Goal: Task Accomplishment & Management: Use online tool/utility

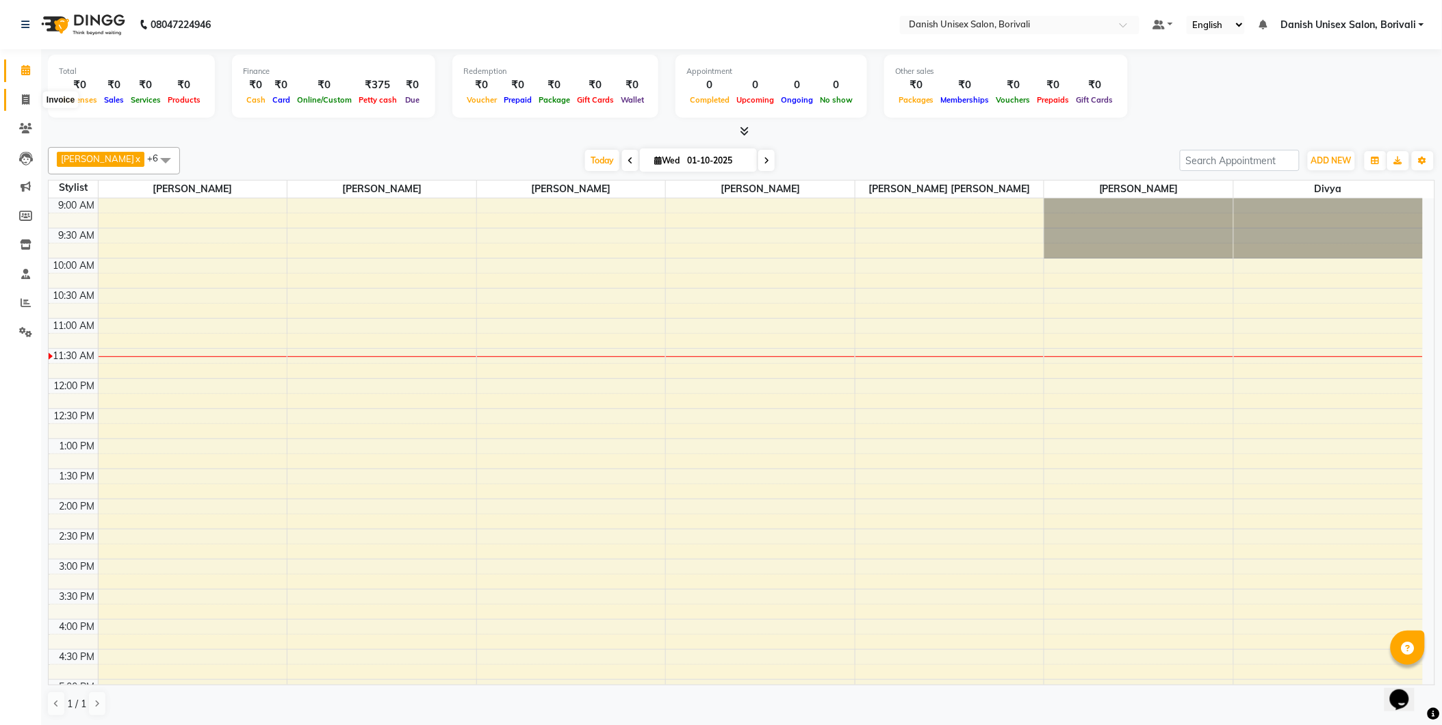
click at [23, 99] on icon at bounding box center [26, 99] width 8 height 10
select select "service"
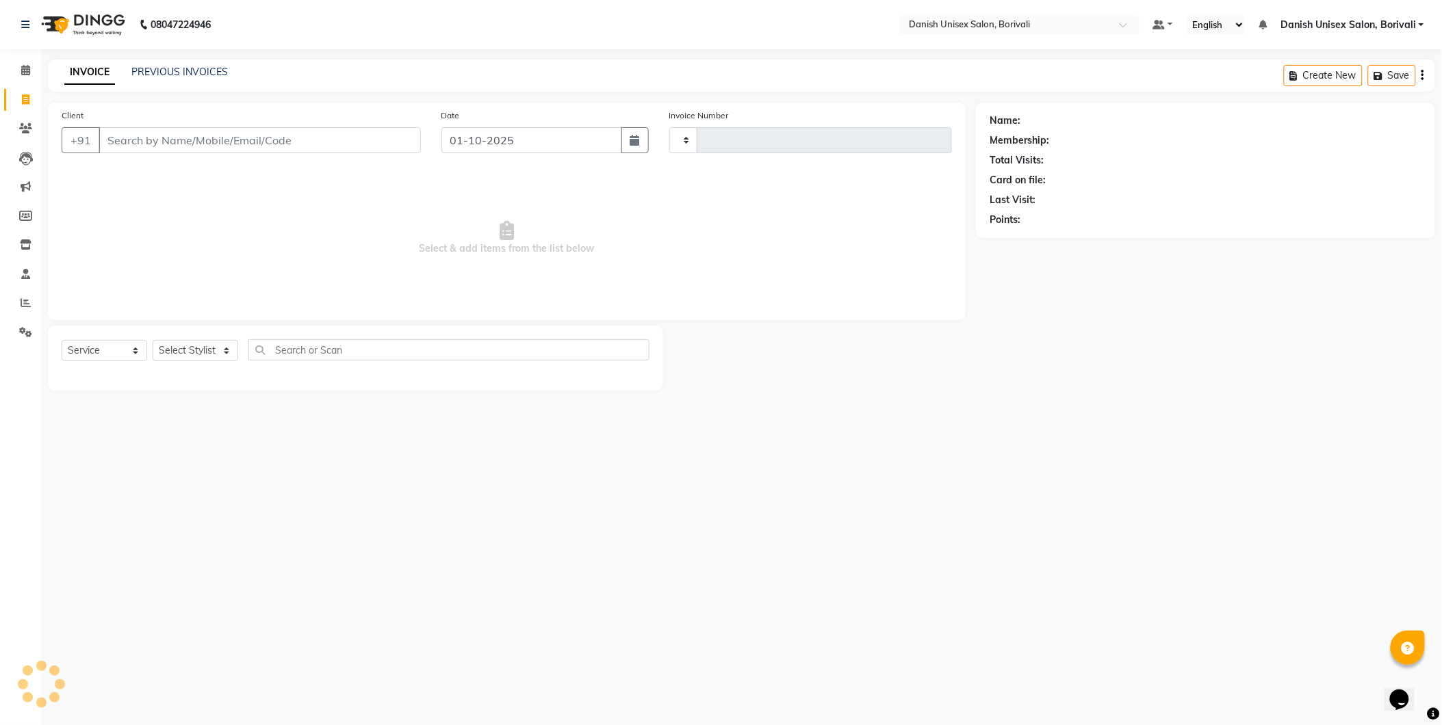
type input "2703"
select select "7068"
click at [193, 145] on input "Client" at bounding box center [261, 140] width 325 height 26
click at [237, 356] on select "Select Stylist [PERSON_NAME] Bheem [PERSON_NAME] Danish Unisex Salon, [PERSON_N…" at bounding box center [211, 350] width 116 height 21
click at [210, 134] on input "Client" at bounding box center [261, 140] width 325 height 26
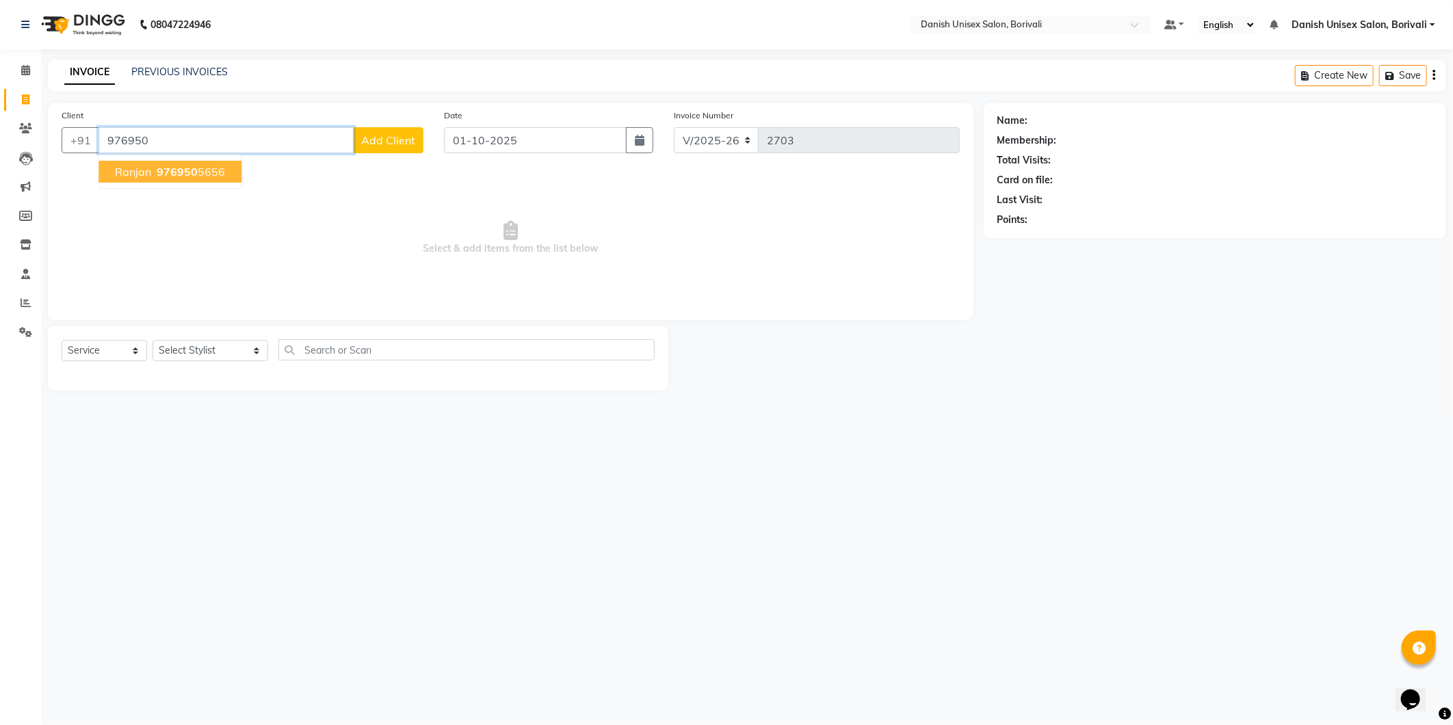
click at [210, 174] on ngb-highlight "976950 5656" at bounding box center [189, 172] width 71 height 14
type input "9769505656"
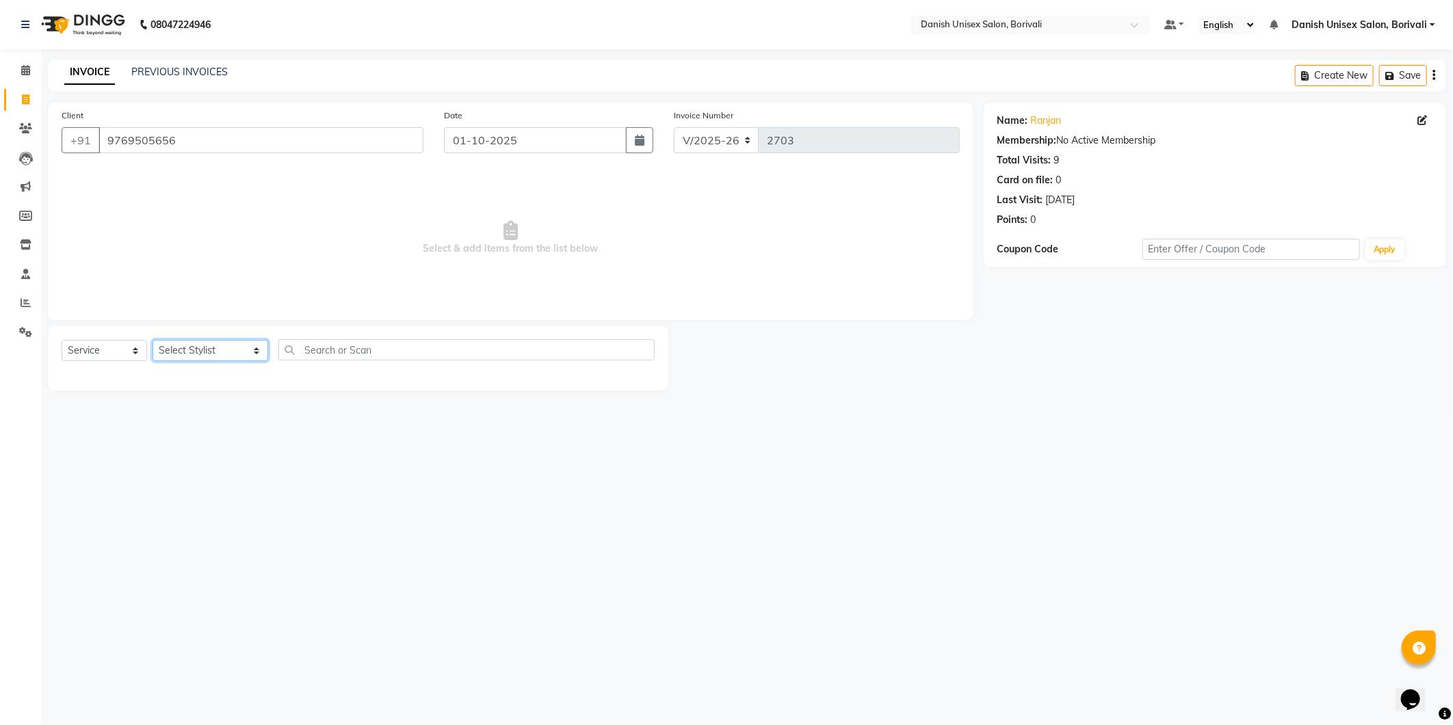
click at [212, 346] on select "Select Stylist [PERSON_NAME] Bheem [PERSON_NAME] Danish Unisex Salon, [PERSON_N…" at bounding box center [211, 350] width 116 height 21
select select "91975"
click at [153, 341] on select "Select Stylist [PERSON_NAME] Bheem [PERSON_NAME] Danish Unisex Salon, [PERSON_N…" at bounding box center [211, 350] width 116 height 21
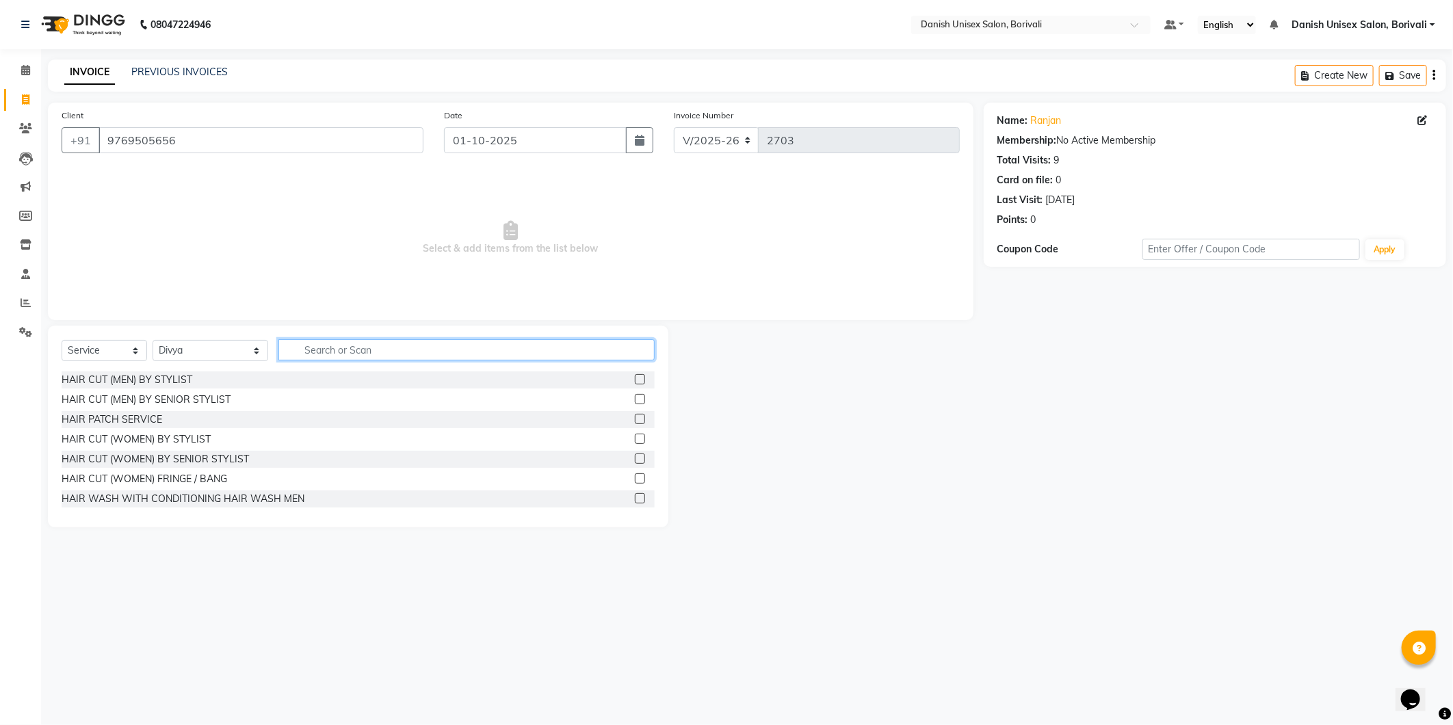
click at [315, 343] on input "text" at bounding box center [466, 349] width 376 height 21
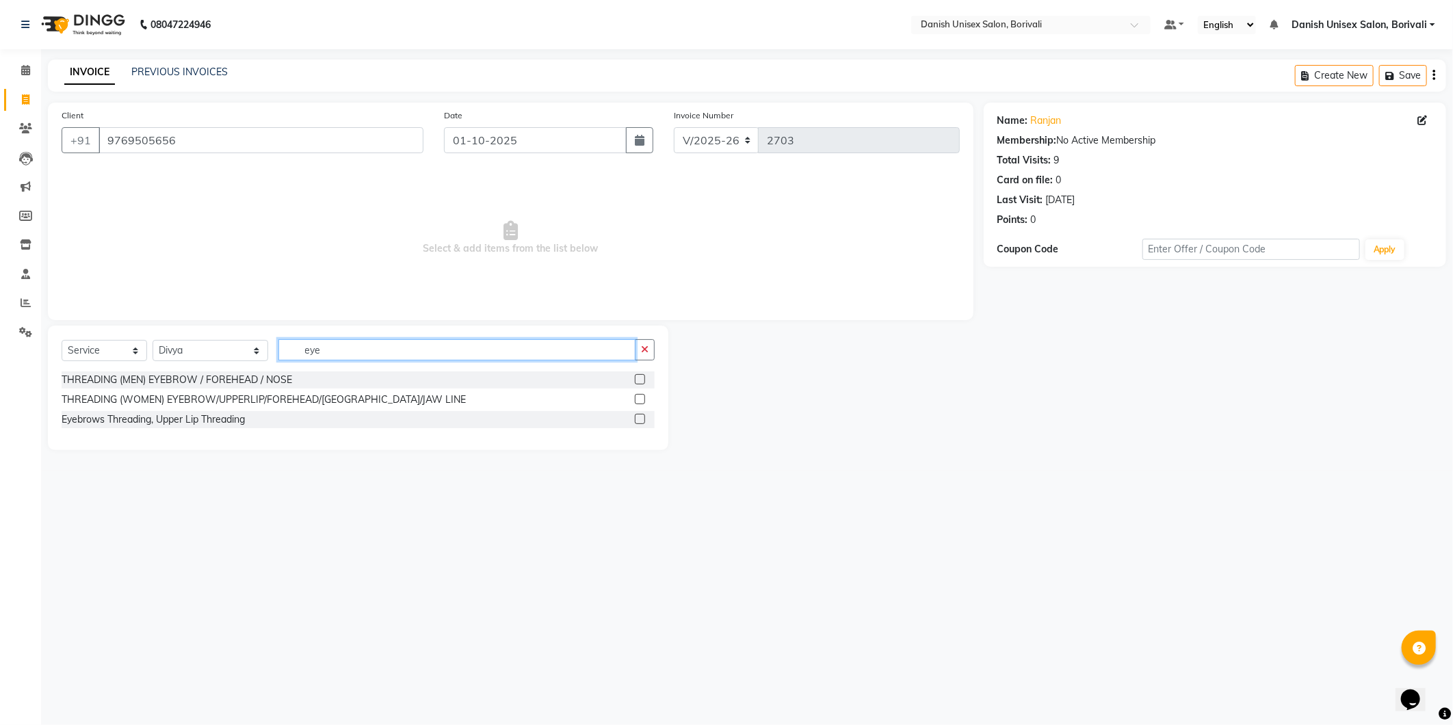
type input "eye"
click at [641, 398] on label at bounding box center [640, 399] width 10 height 10
click at [641, 398] on input "checkbox" at bounding box center [639, 399] width 9 height 9
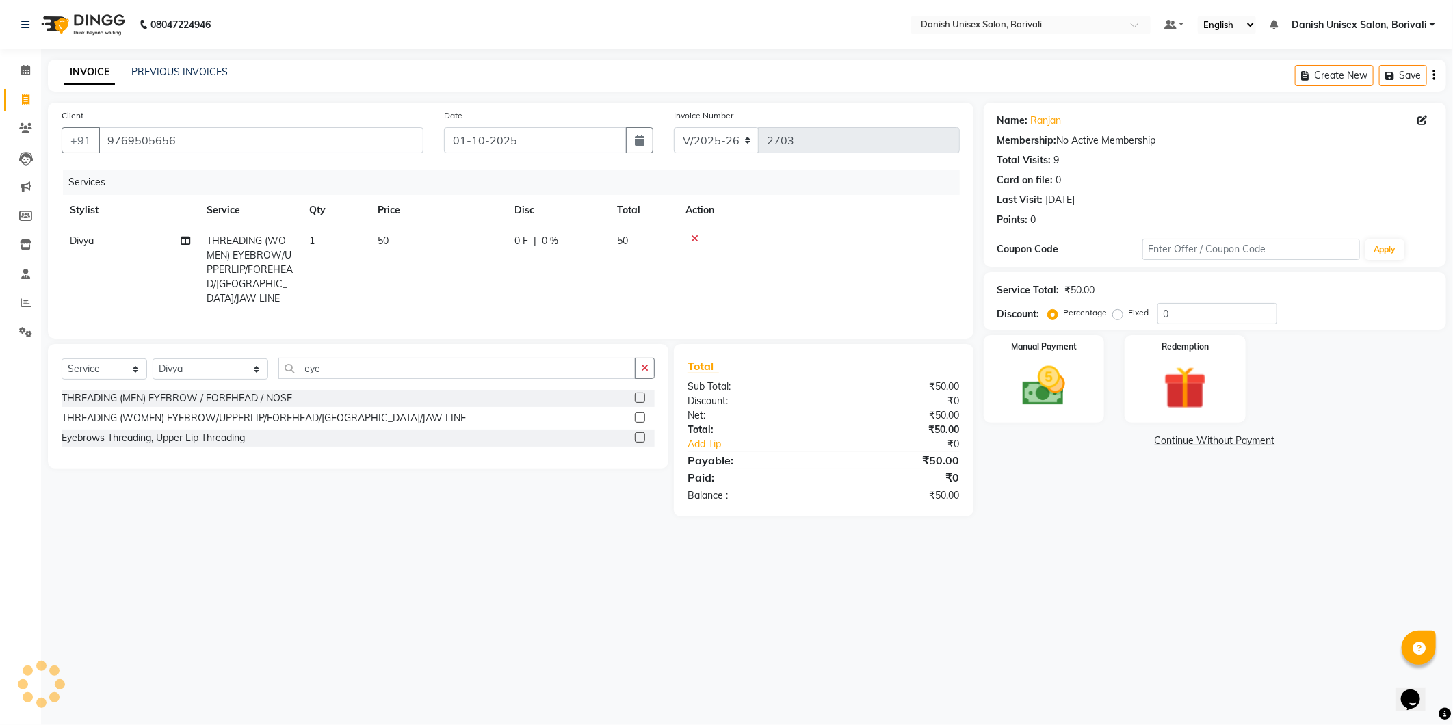
click at [643, 415] on label at bounding box center [640, 418] width 10 height 10
click at [643, 415] on input "checkbox" at bounding box center [639, 418] width 9 height 9
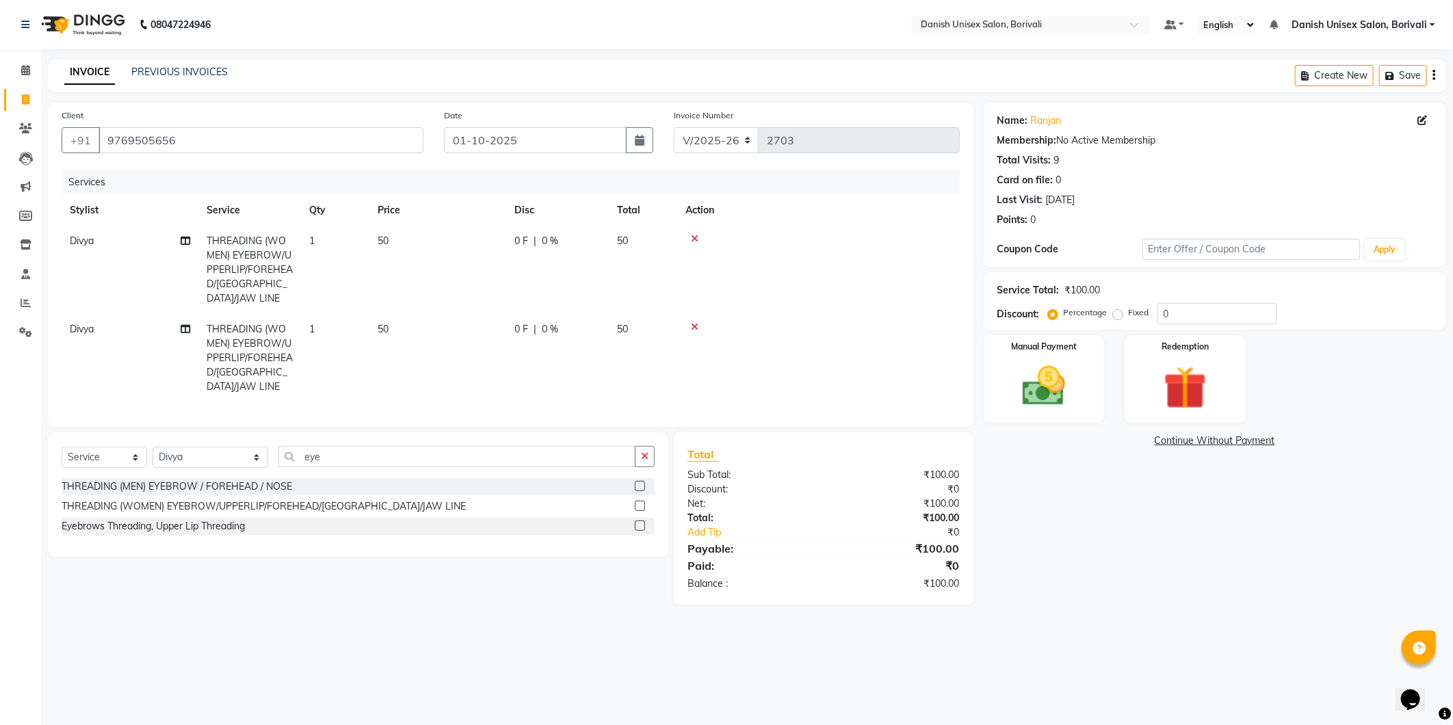
click at [639, 501] on label at bounding box center [640, 506] width 10 height 10
click at [639, 502] on input "checkbox" at bounding box center [639, 506] width 9 height 9
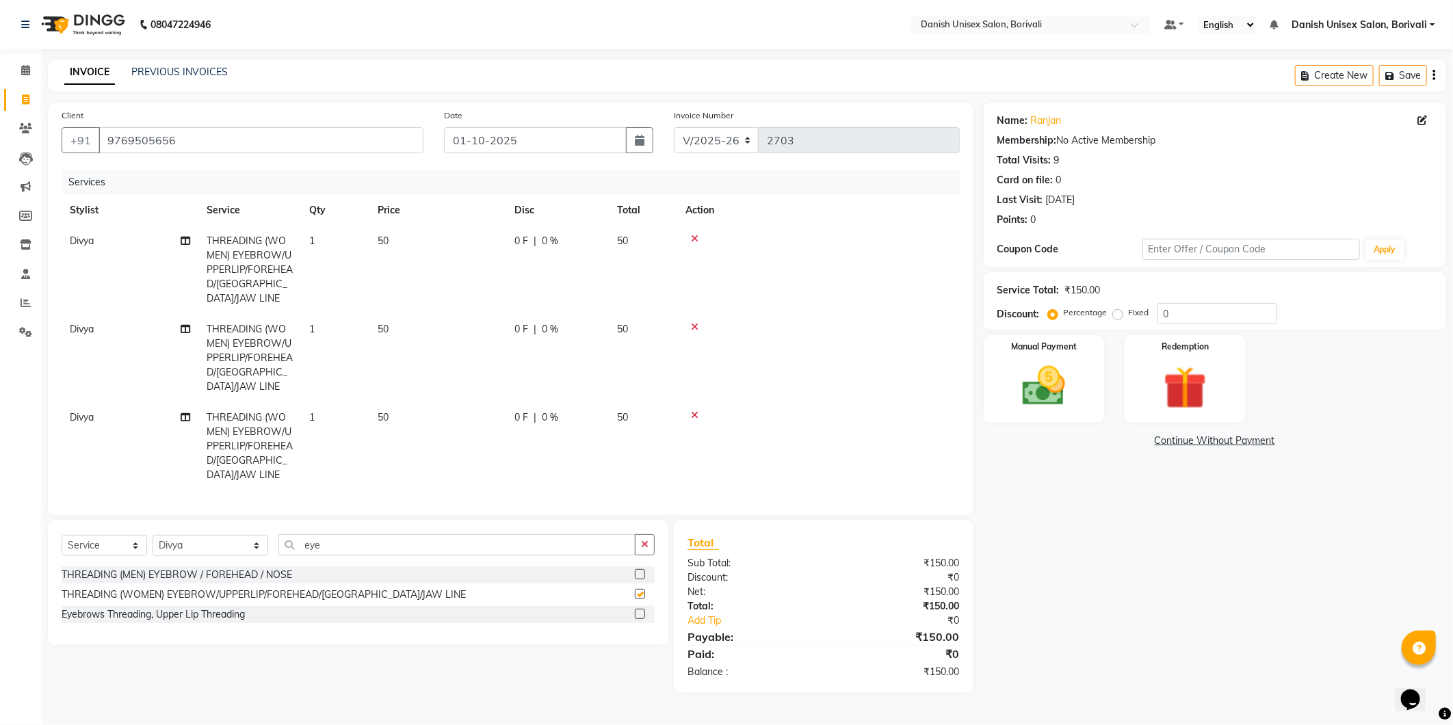
checkbox input "false"
click at [1039, 409] on img at bounding box center [1044, 387] width 73 height 52
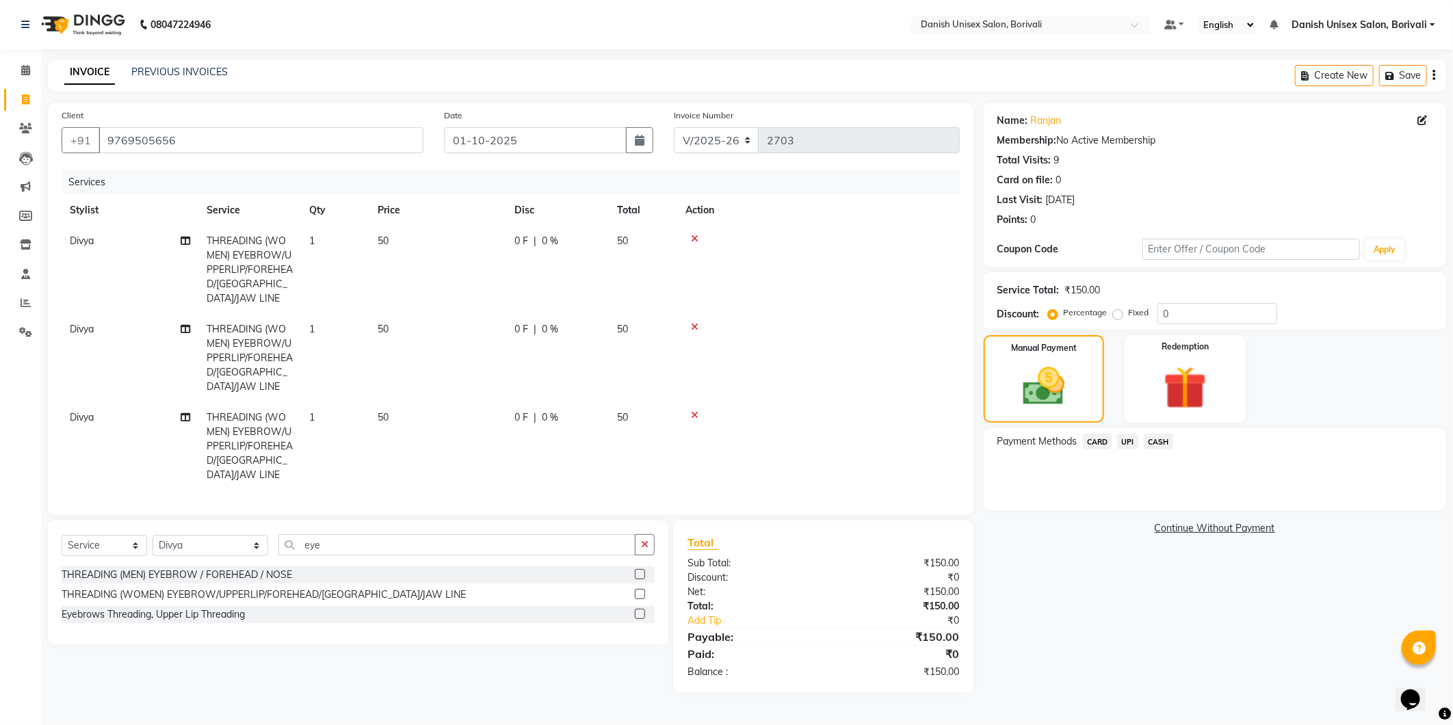
click at [1163, 438] on span "CASH" at bounding box center [1158, 442] width 29 height 16
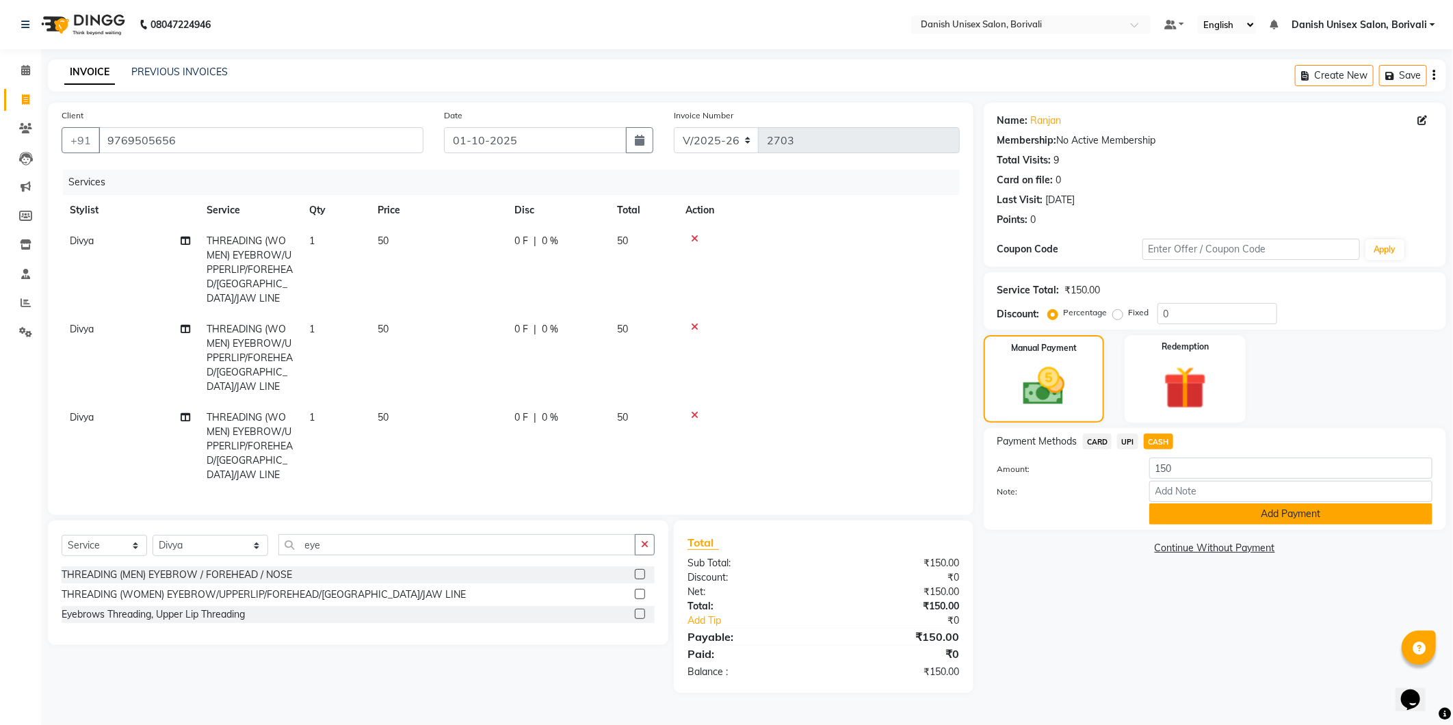
click at [1185, 520] on button "Add Payment" at bounding box center [1290, 514] width 283 height 21
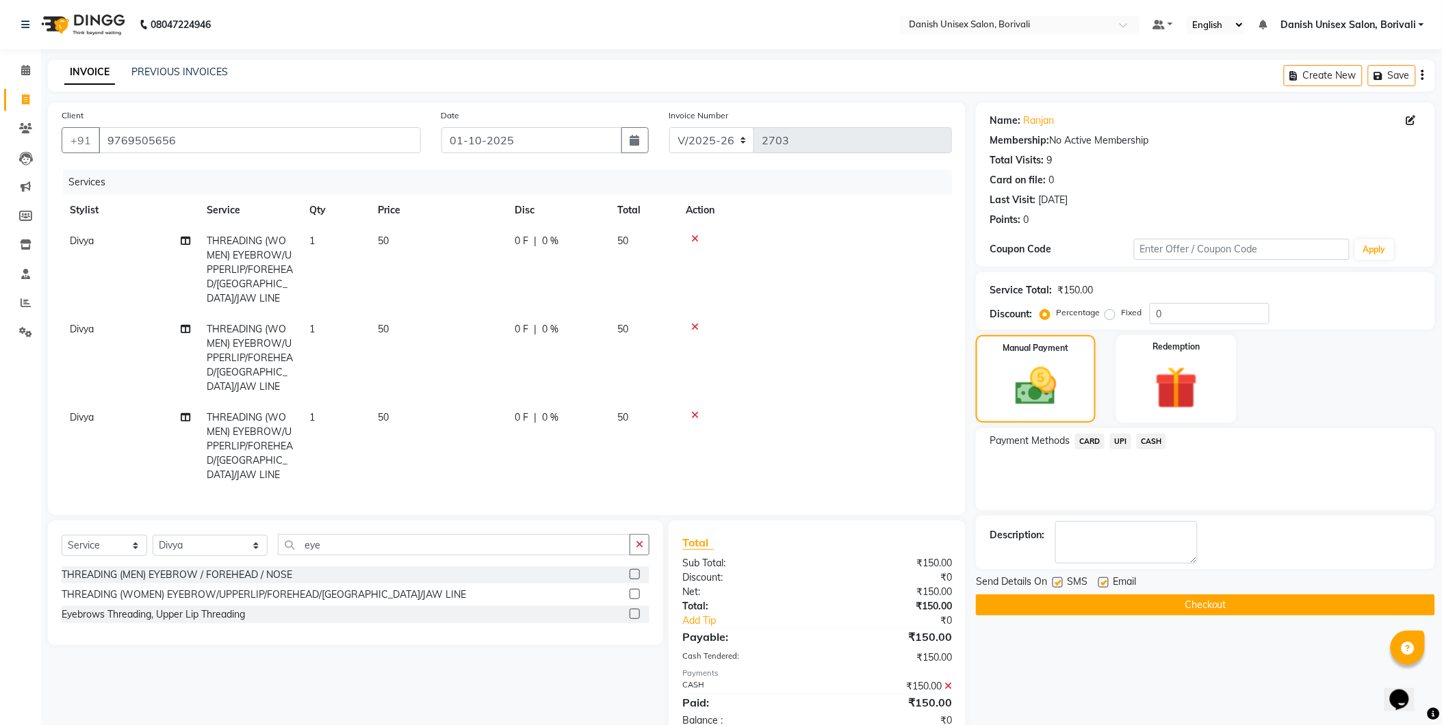
click at [1106, 606] on button "Checkout" at bounding box center [1205, 605] width 459 height 21
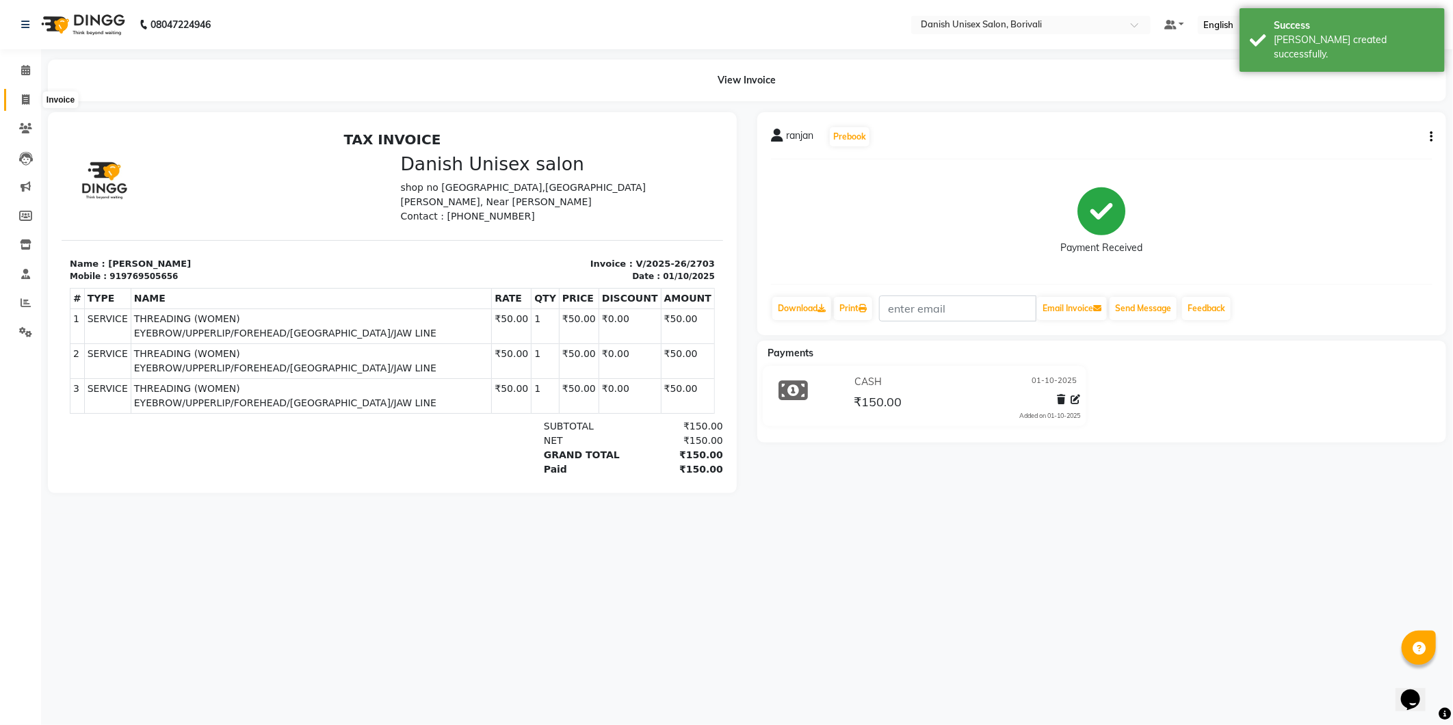
click at [19, 97] on span at bounding box center [26, 100] width 24 height 16
select select "7068"
select select "service"
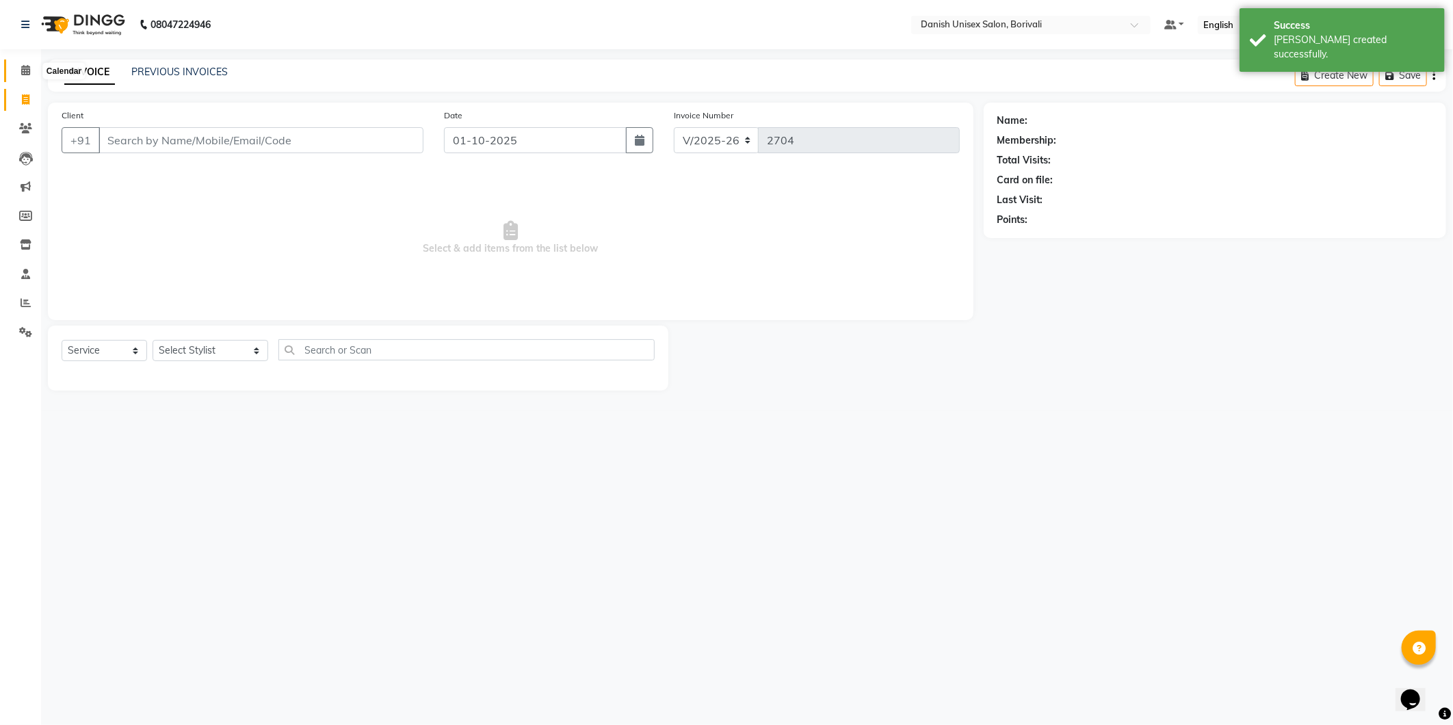
click at [28, 73] on icon at bounding box center [25, 70] width 9 height 10
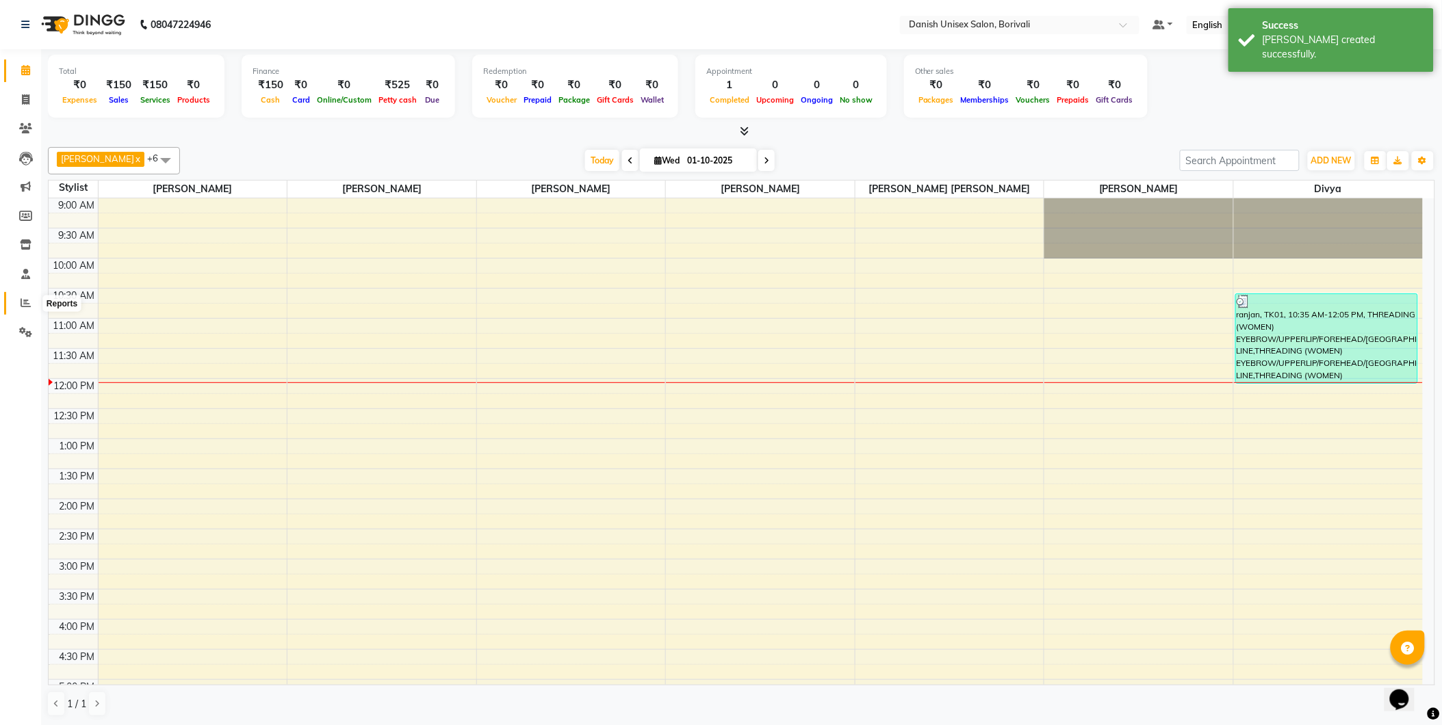
click at [31, 302] on span at bounding box center [26, 304] width 24 height 16
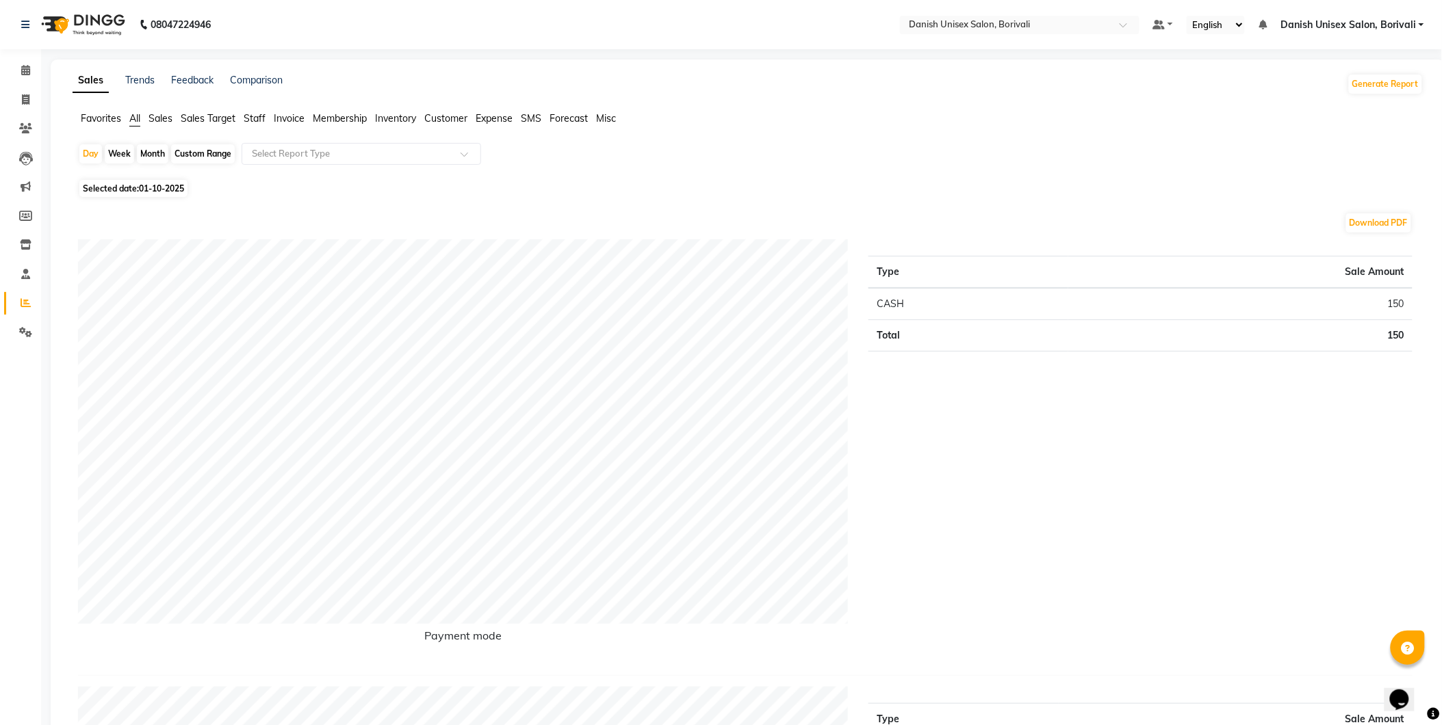
click at [145, 188] on span "01-10-2025" at bounding box center [161, 188] width 45 height 10
select select "10"
select select "2025"
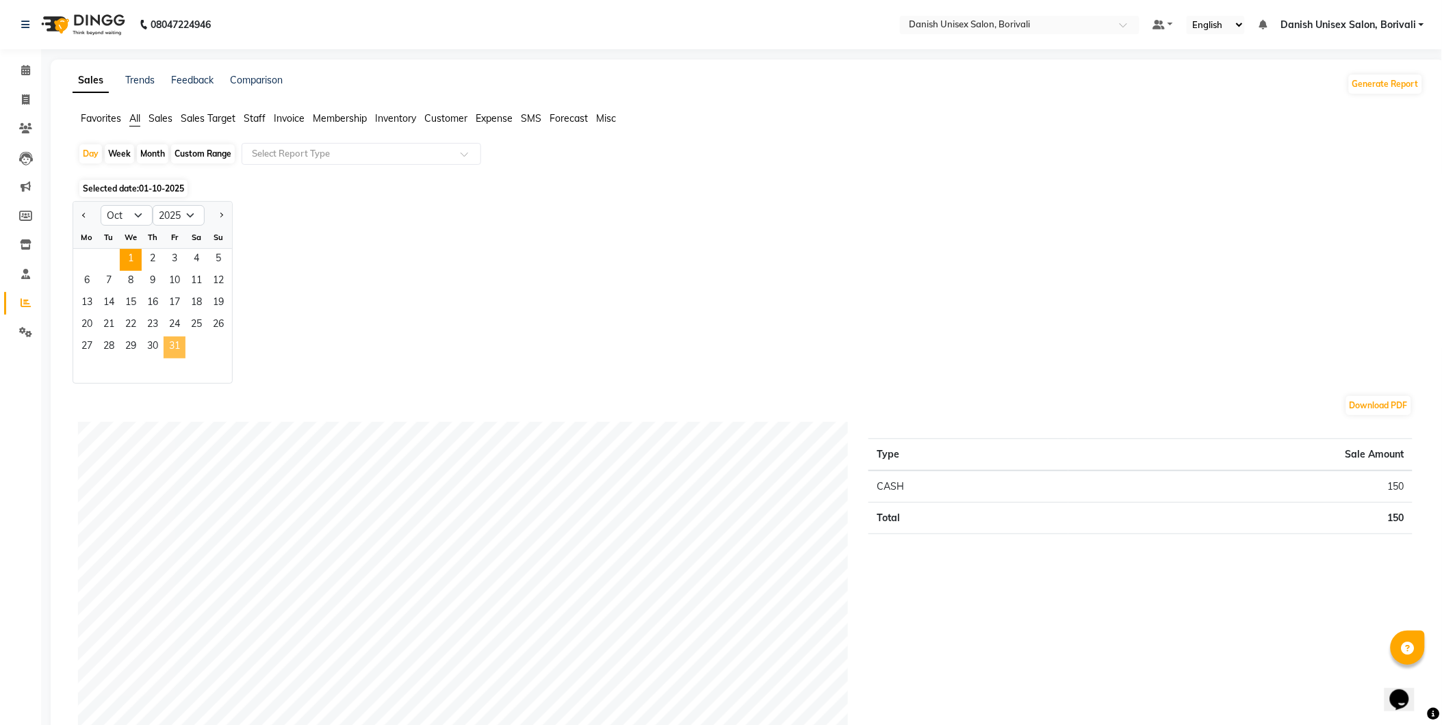
click at [173, 354] on span "31" at bounding box center [175, 348] width 22 height 22
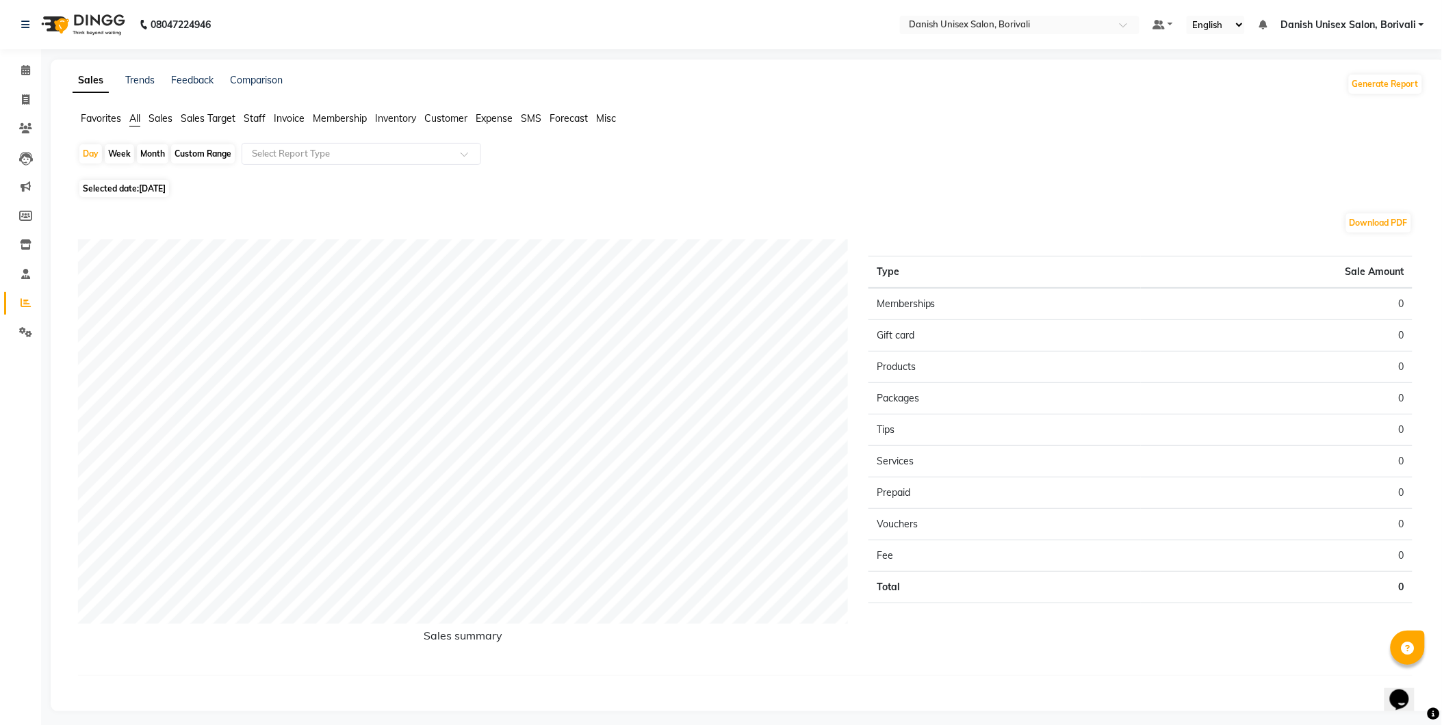
click at [149, 194] on span "Selected date: [DATE]" at bounding box center [124, 188] width 90 height 17
select select "10"
select select "2025"
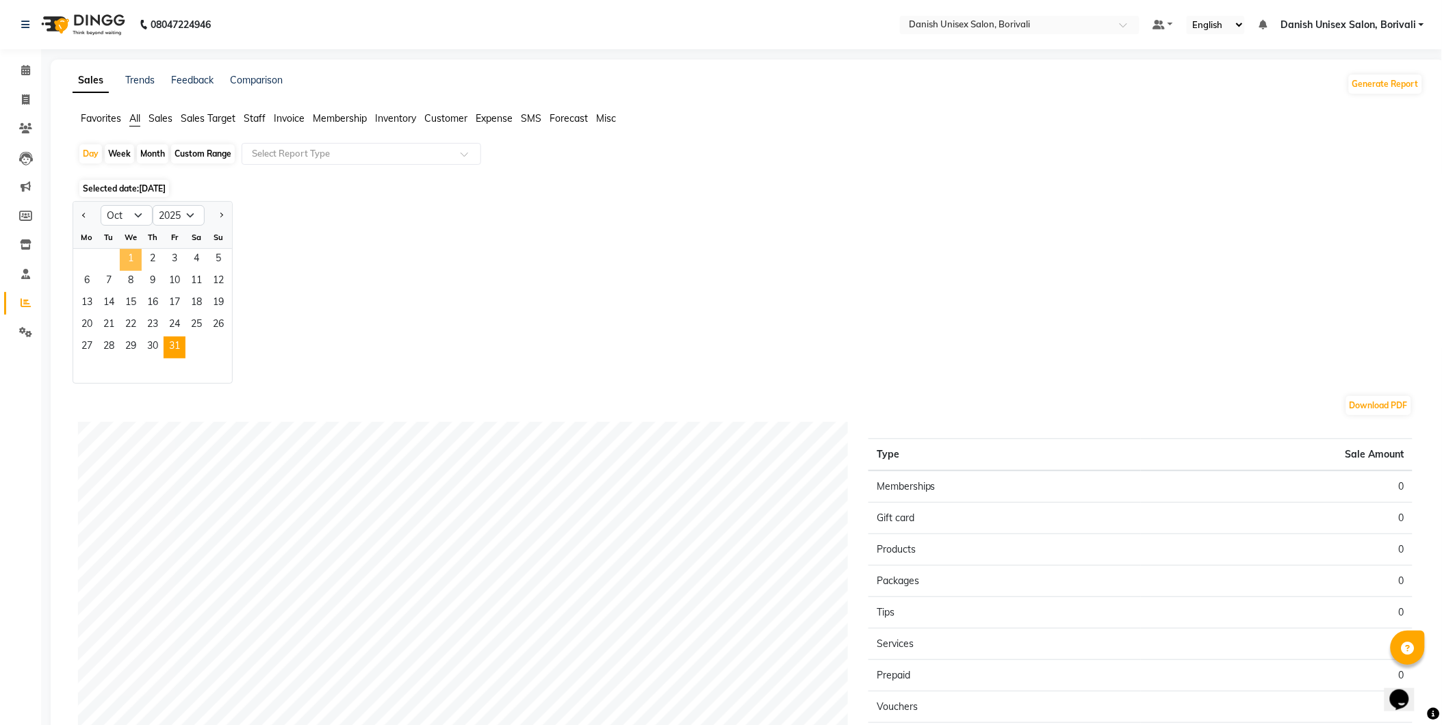
click at [131, 260] on span "1" at bounding box center [131, 260] width 22 height 22
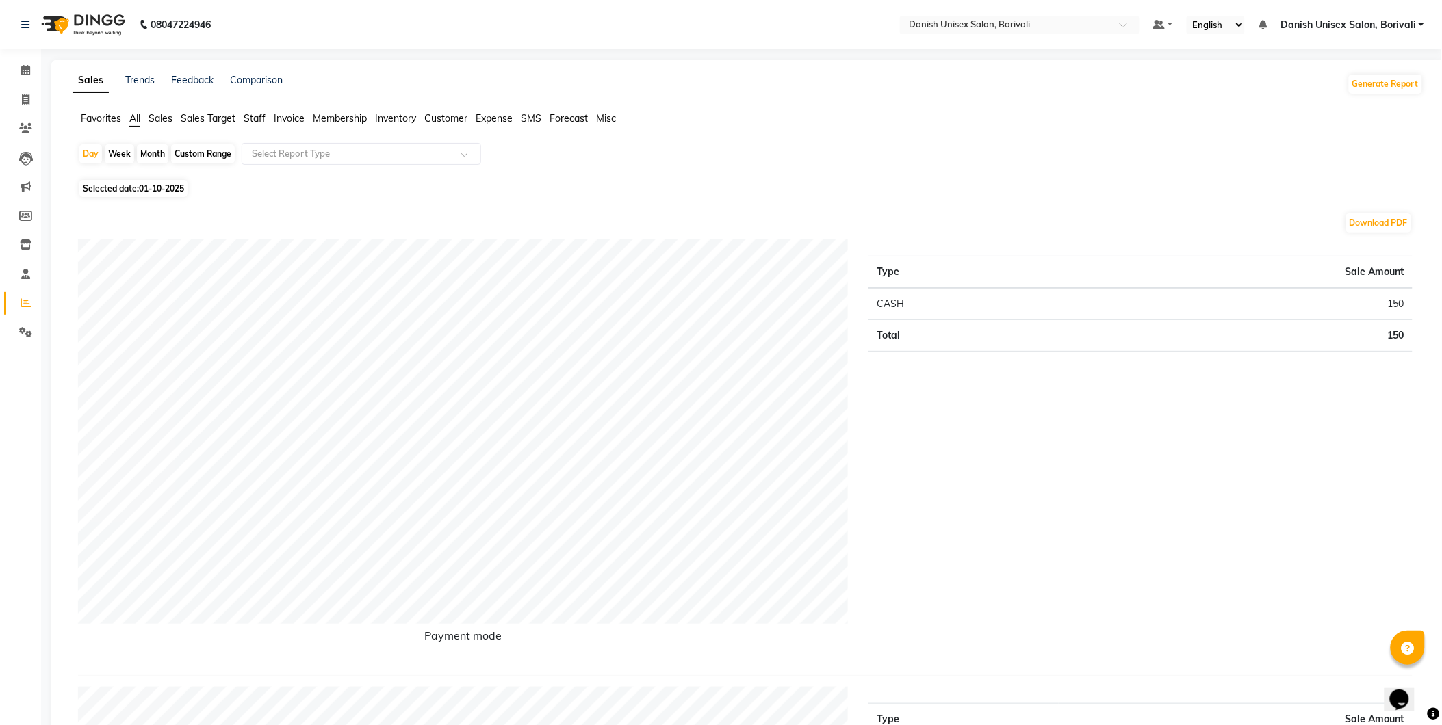
click at [147, 157] on div "Month" at bounding box center [152, 153] width 31 height 19
select select "10"
select select "2025"
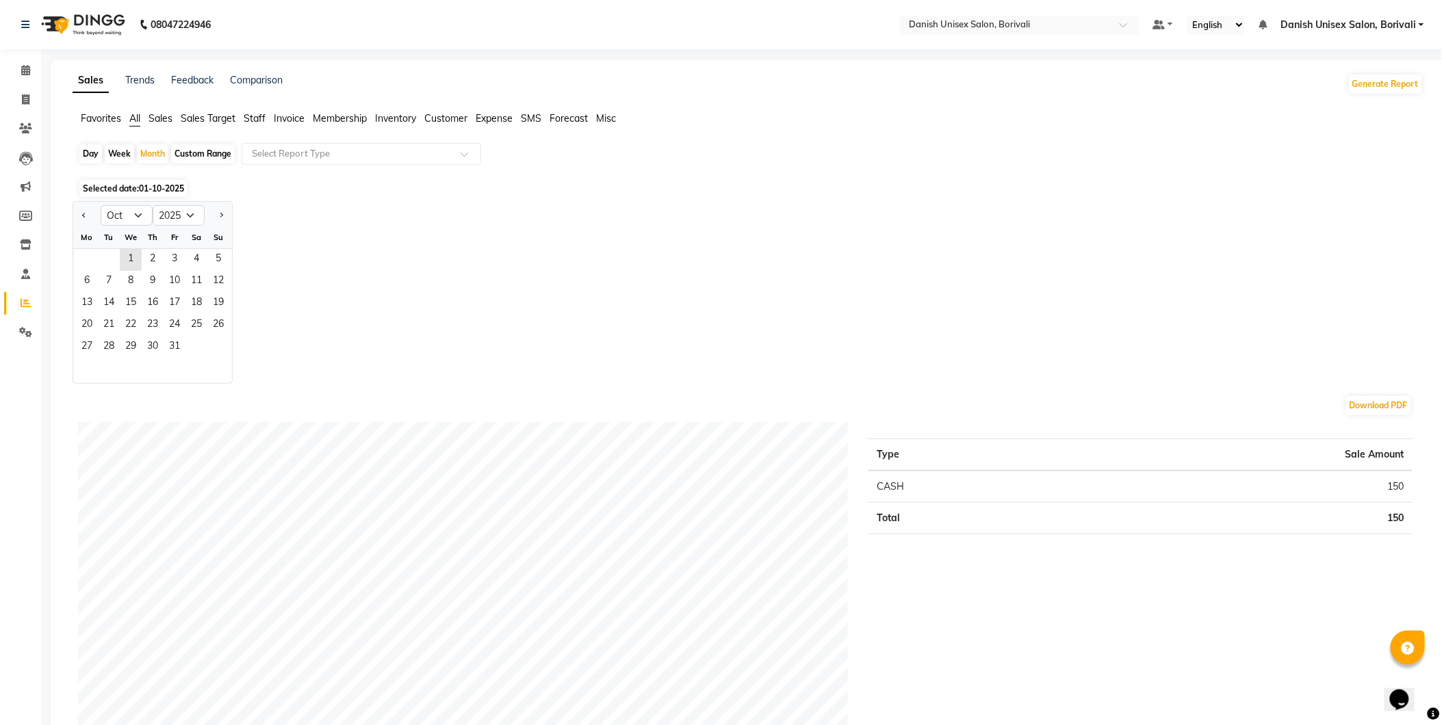
click at [90, 214] on div at bounding box center [86, 216] width 27 height 22
click at [88, 214] on button "Previous month" at bounding box center [84, 216] width 11 height 22
select select "9"
click at [113, 347] on span "30" at bounding box center [109, 348] width 22 height 22
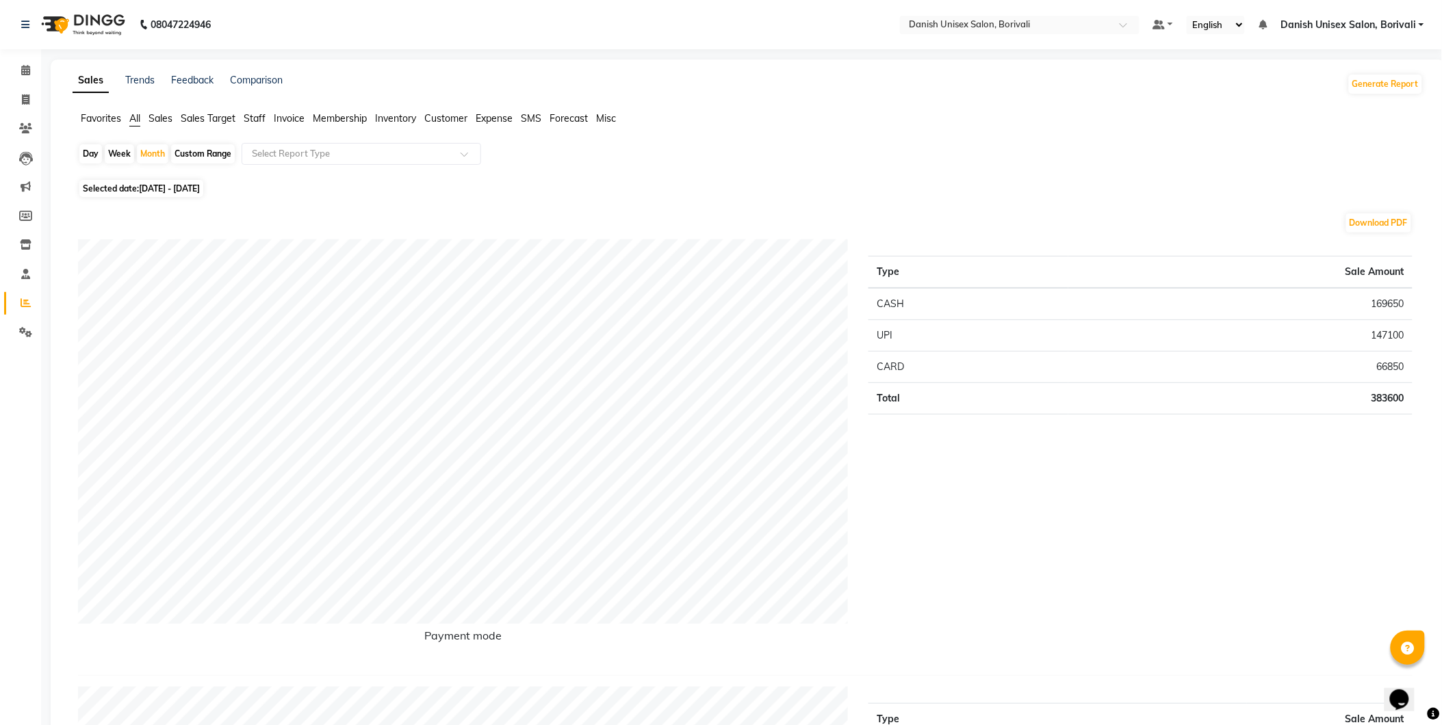
click at [156, 192] on span "[DATE] - [DATE]" at bounding box center [169, 188] width 61 height 10
select select "9"
select select "2025"
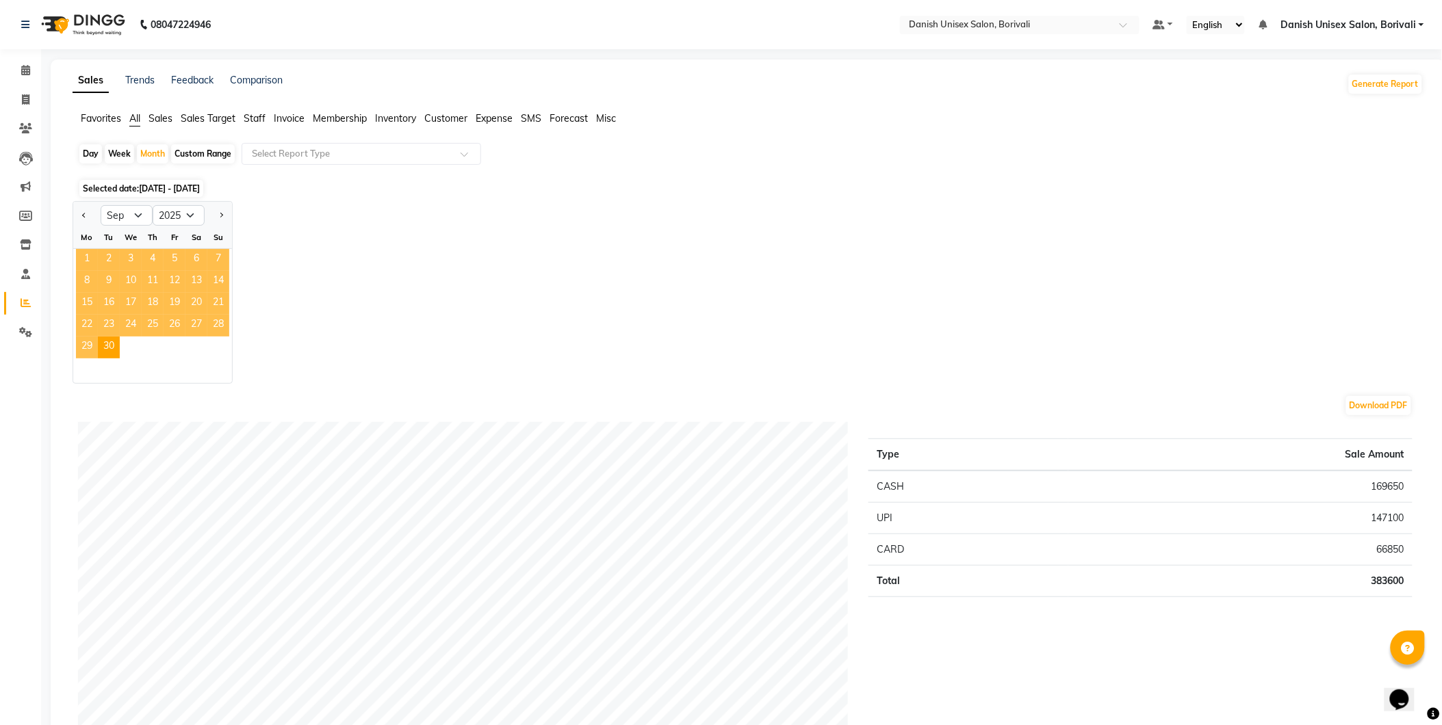
click at [87, 264] on span "1" at bounding box center [87, 260] width 22 height 22
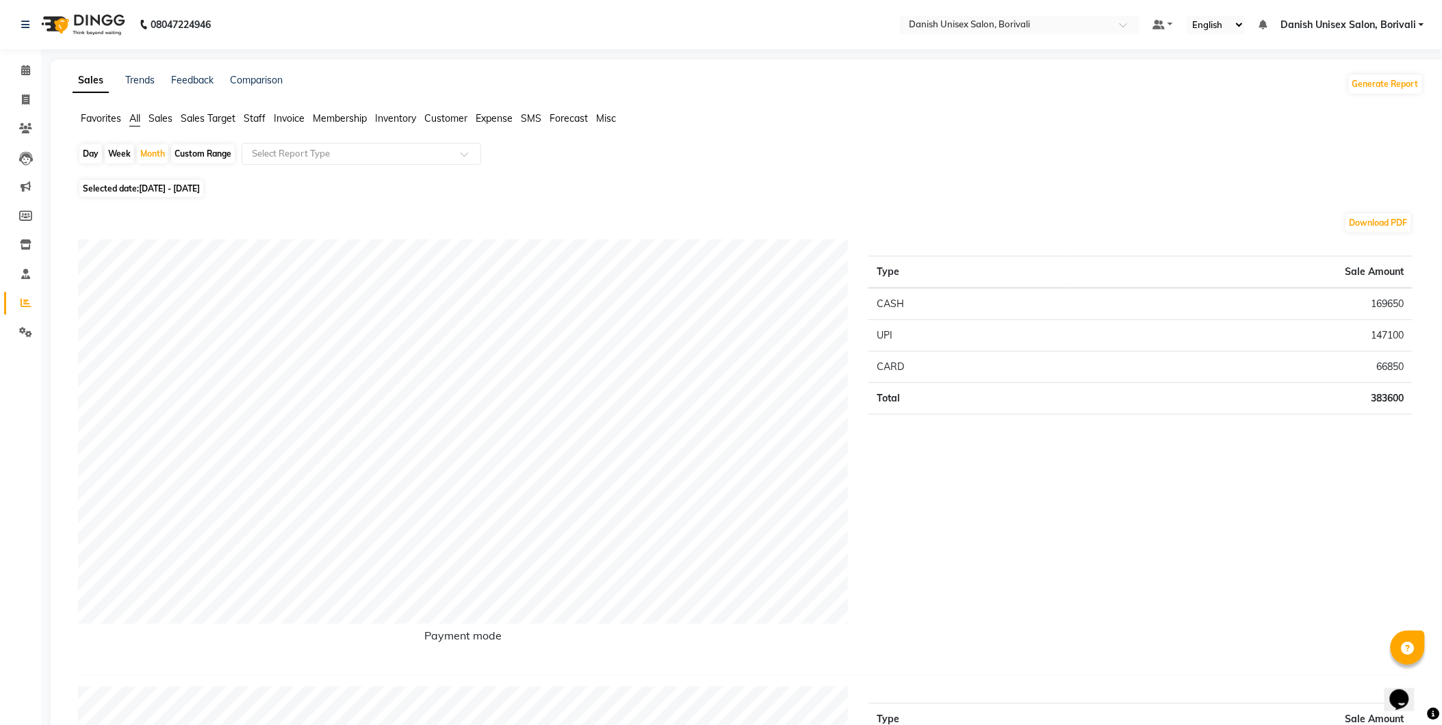
click at [148, 190] on span "[DATE] - [DATE]" at bounding box center [169, 188] width 61 height 10
select select "9"
select select "2025"
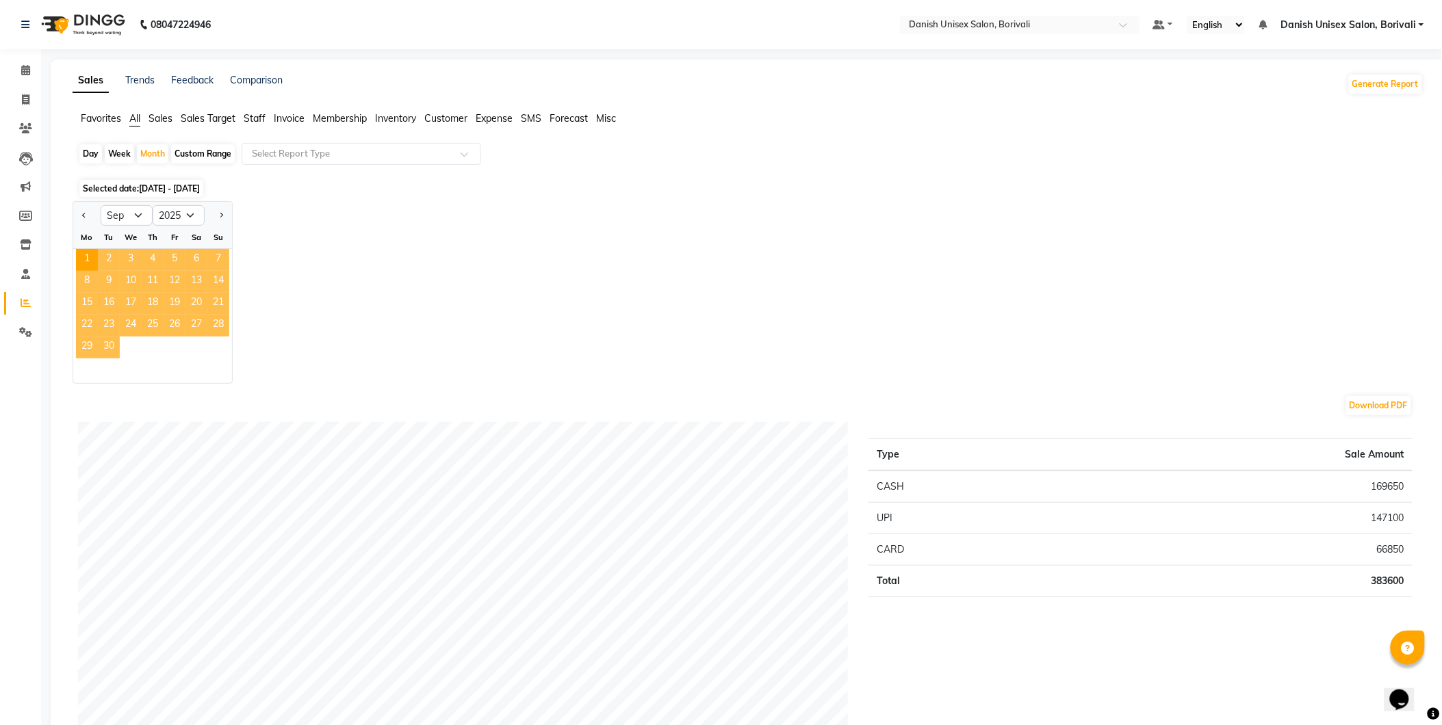
click at [113, 351] on span "30" at bounding box center [109, 348] width 22 height 22
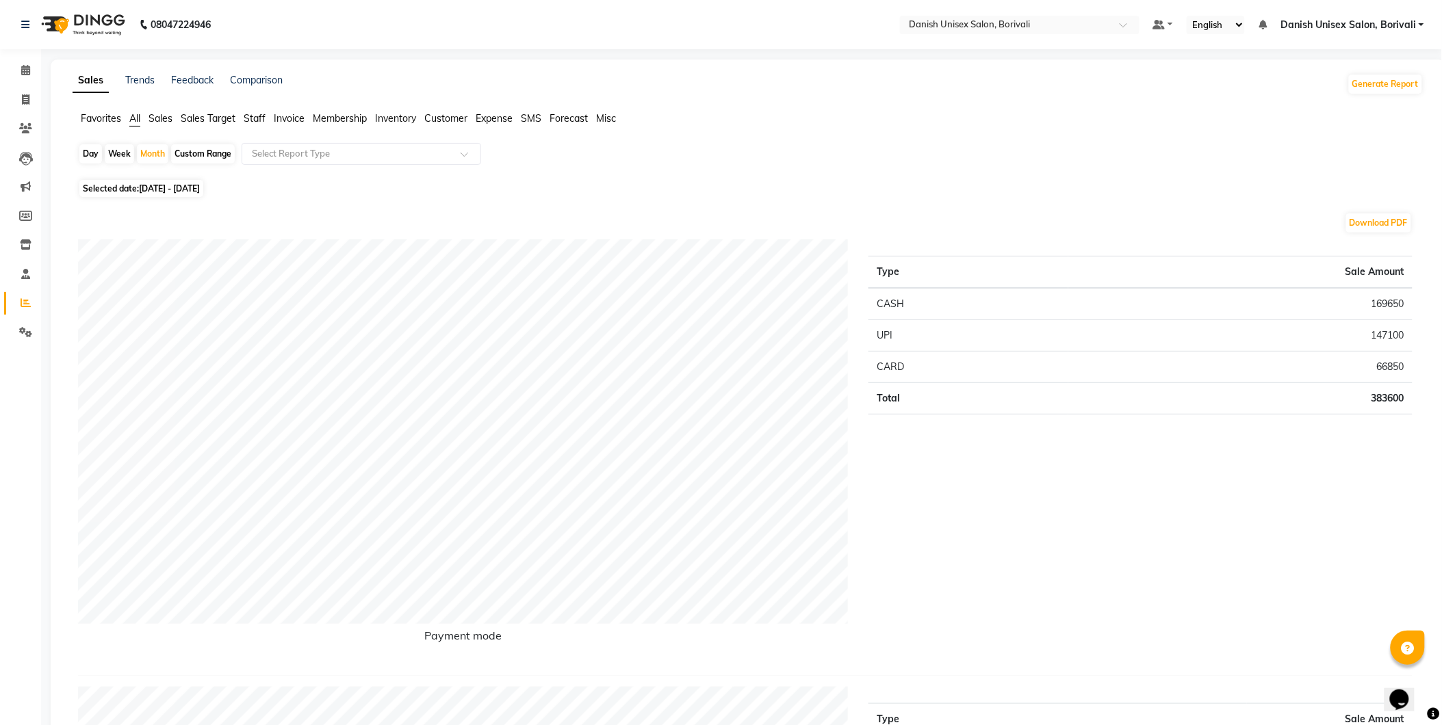
click at [145, 190] on span "[DATE] - [DATE]" at bounding box center [169, 188] width 61 height 10
select select "9"
select select "2025"
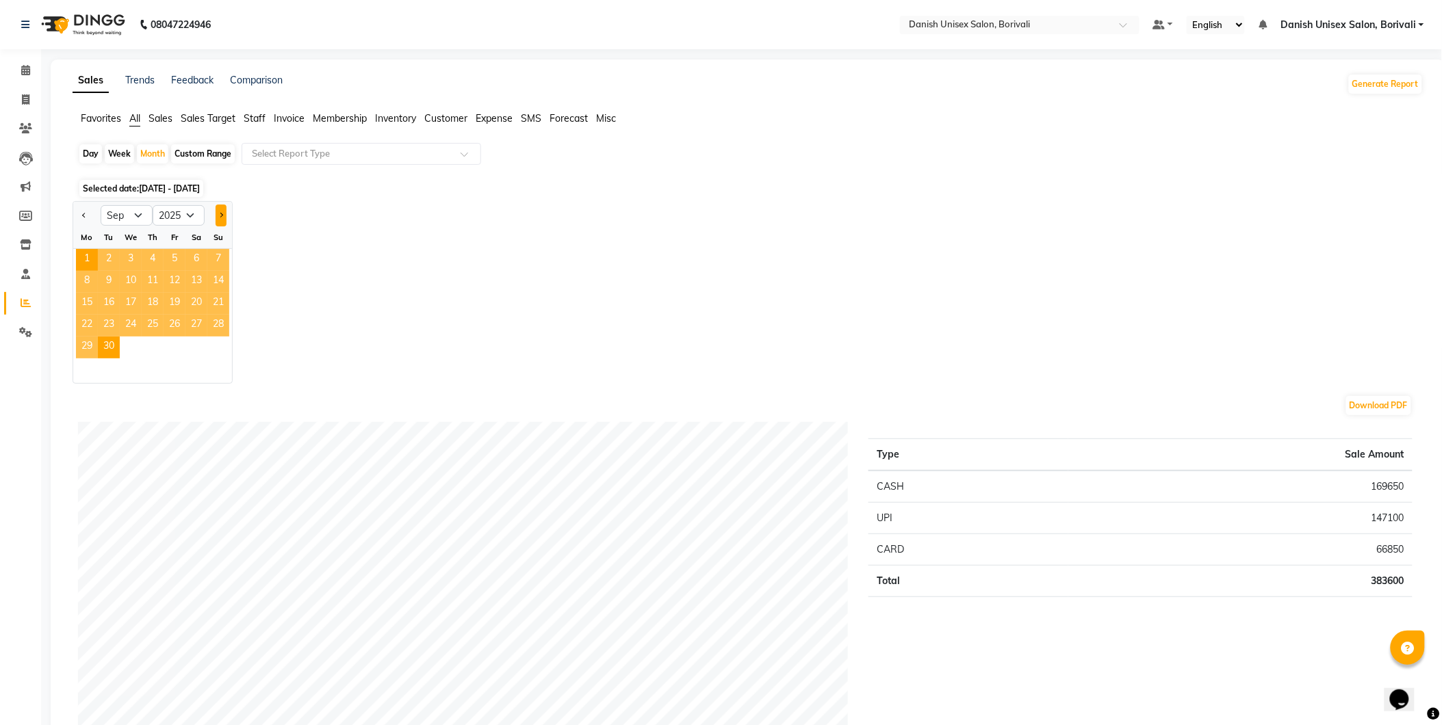
click at [222, 214] on span "Next month" at bounding box center [220, 214] width 5 height 5
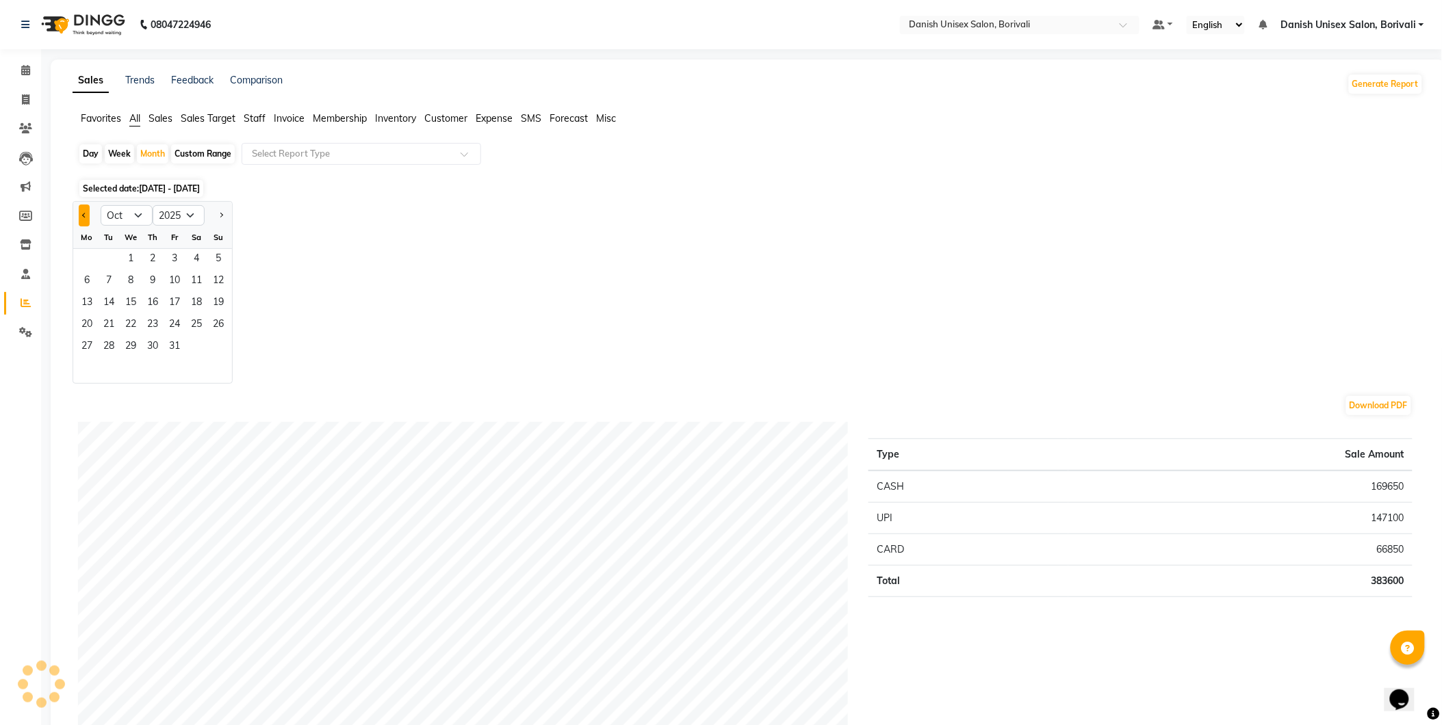
click at [85, 213] on span "Previous month" at bounding box center [84, 214] width 5 height 5
select select "9"
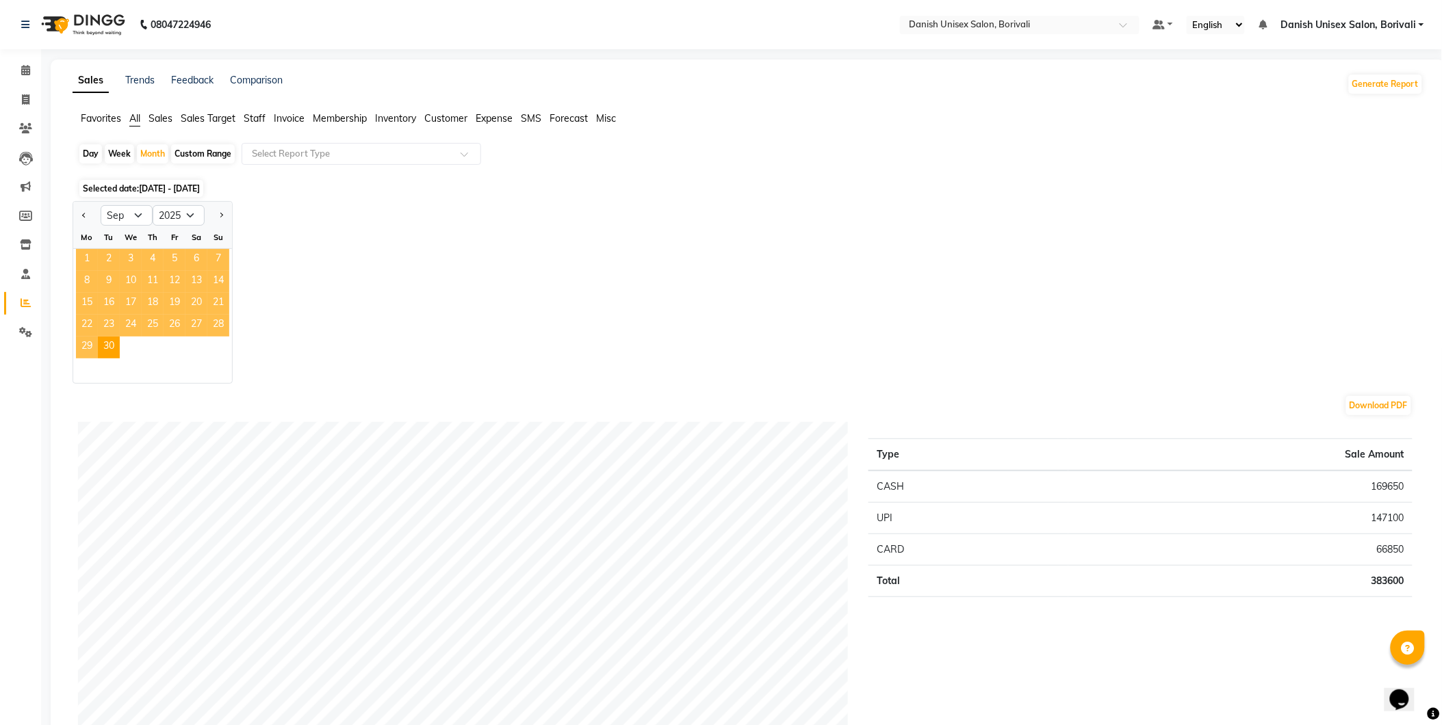
click at [86, 261] on span "1" at bounding box center [87, 260] width 22 height 22
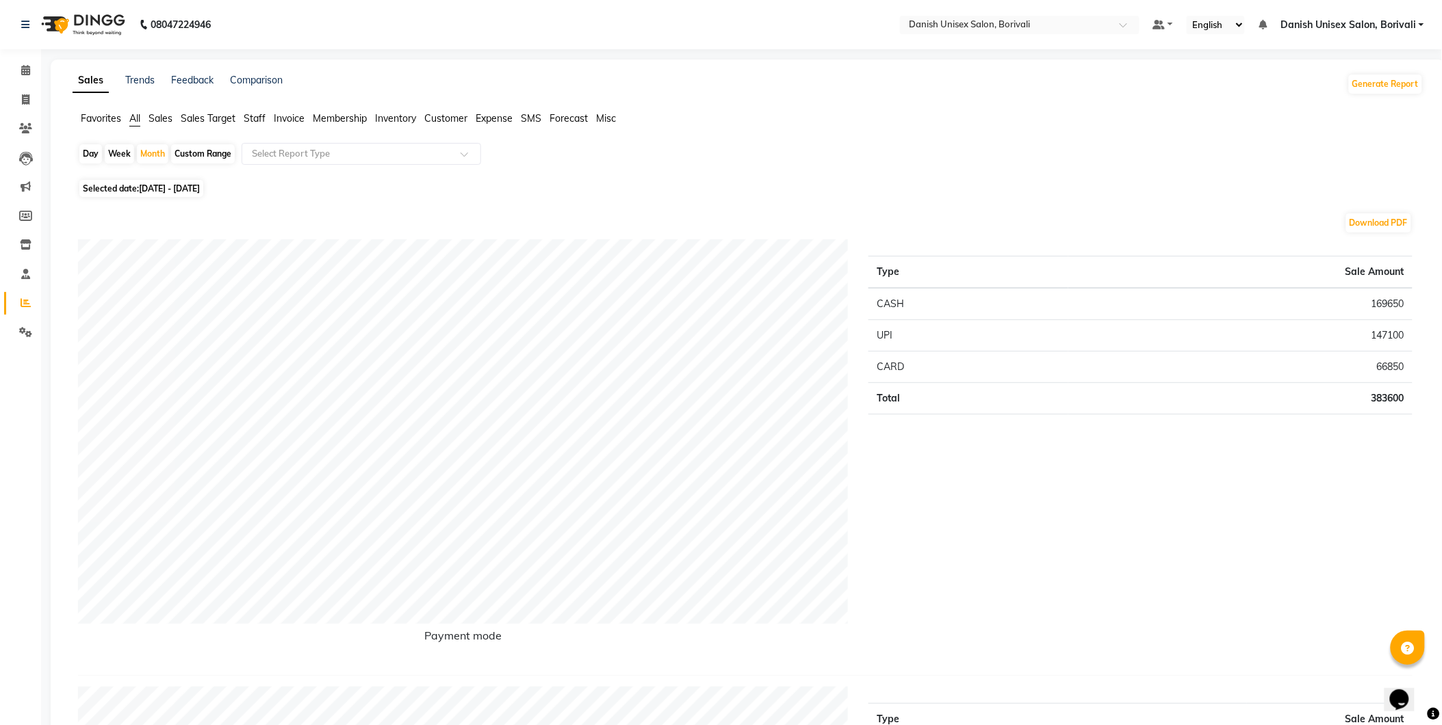
click at [148, 196] on span "Selected date: [DATE] - [DATE]" at bounding box center [141, 188] width 124 height 17
select select "9"
select select "2025"
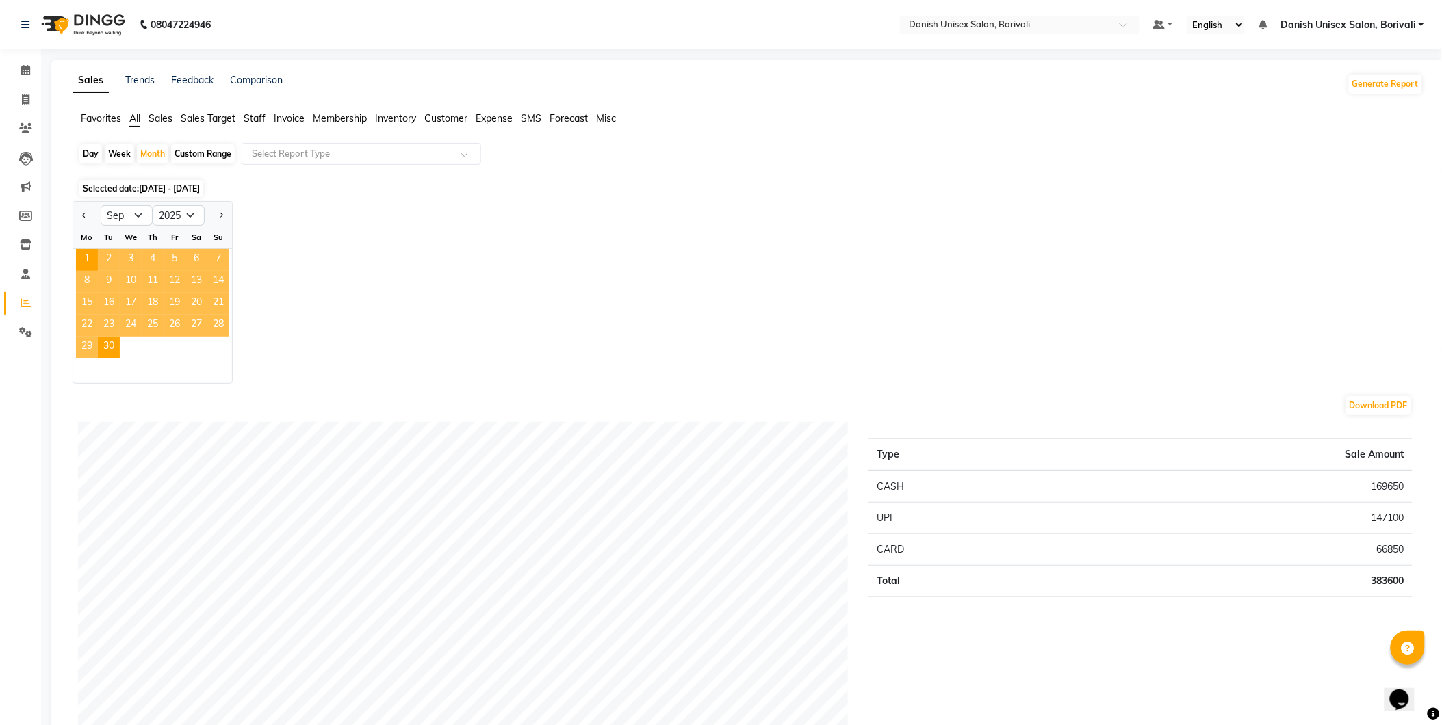
click at [177, 372] on div at bounding box center [152, 370] width 159 height 25
click at [177, 354] on div "29 30" at bounding box center [152, 348] width 159 height 22
click at [179, 331] on span "26" at bounding box center [175, 326] width 22 height 22
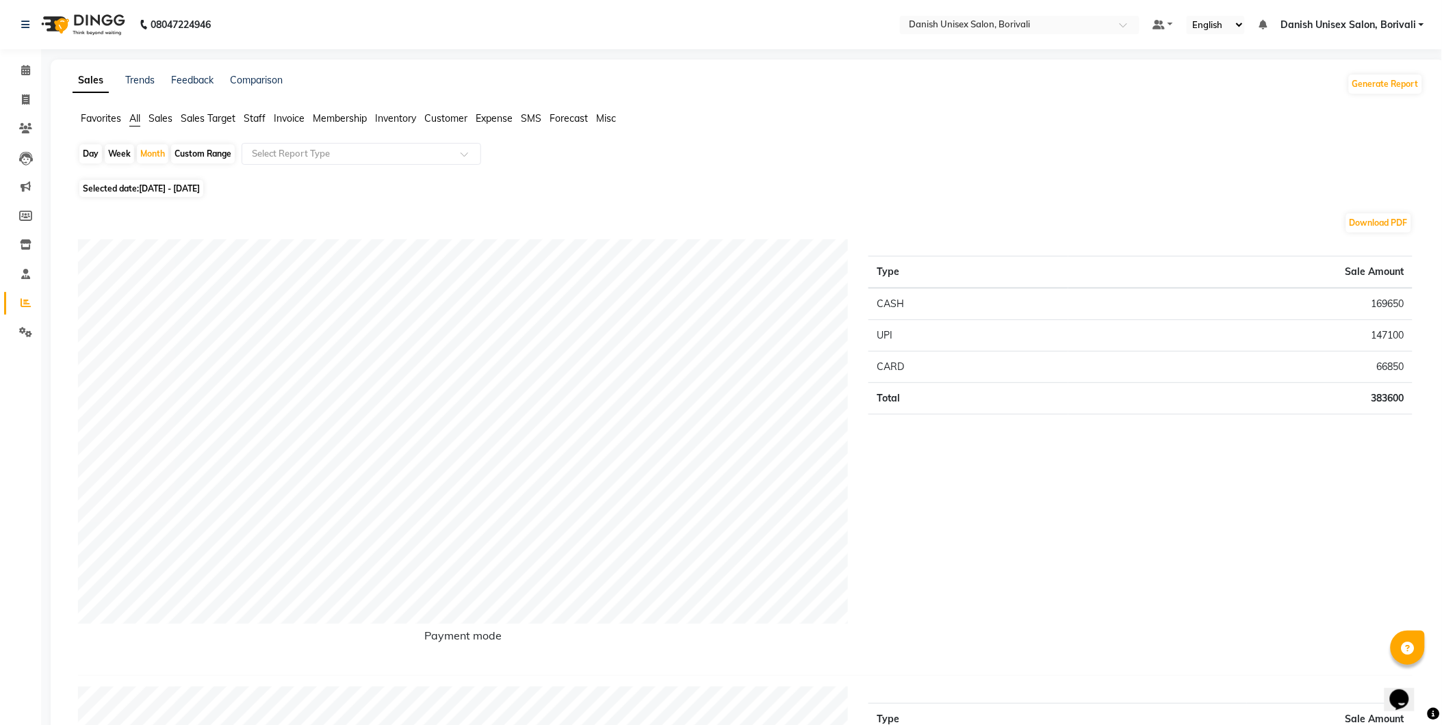
click at [144, 188] on span "[DATE] - [DATE]" at bounding box center [169, 188] width 61 height 10
select select "9"
select select "2025"
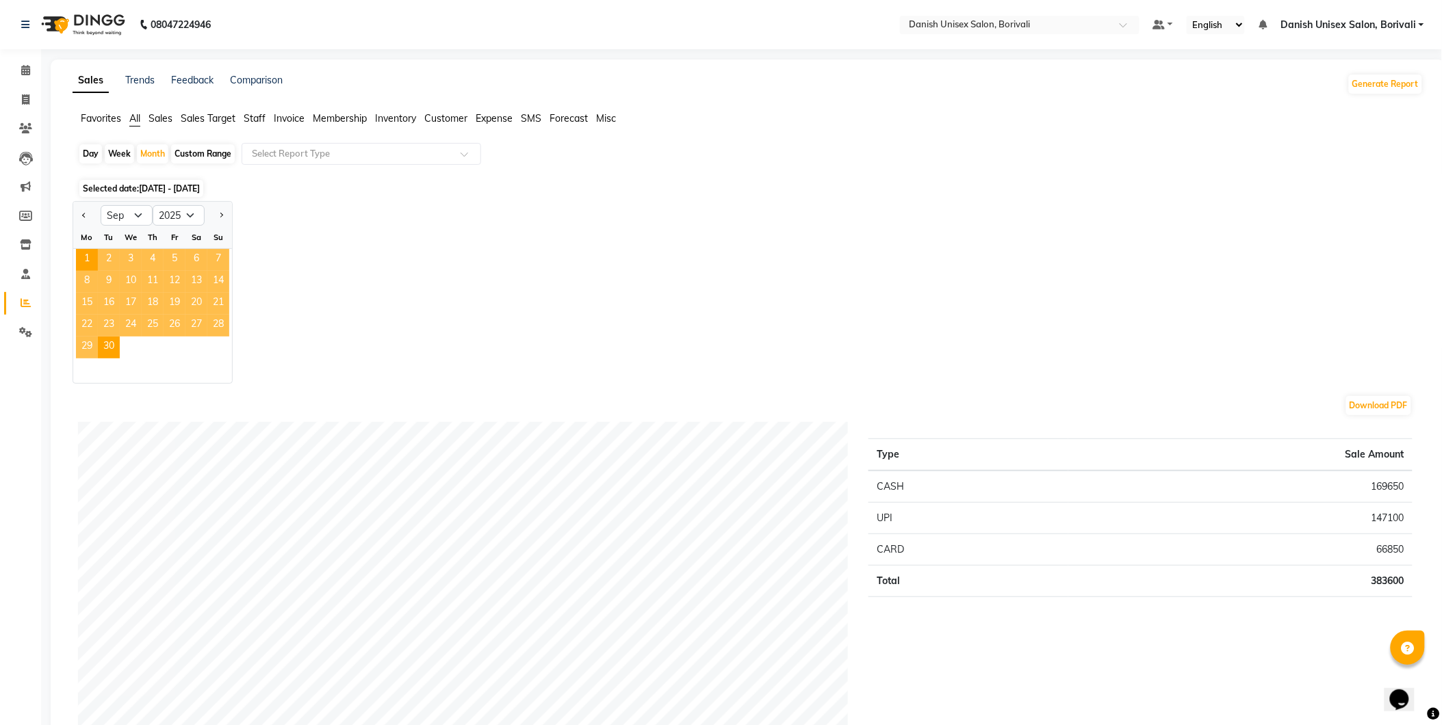
click at [170, 281] on span "12" at bounding box center [175, 282] width 22 height 22
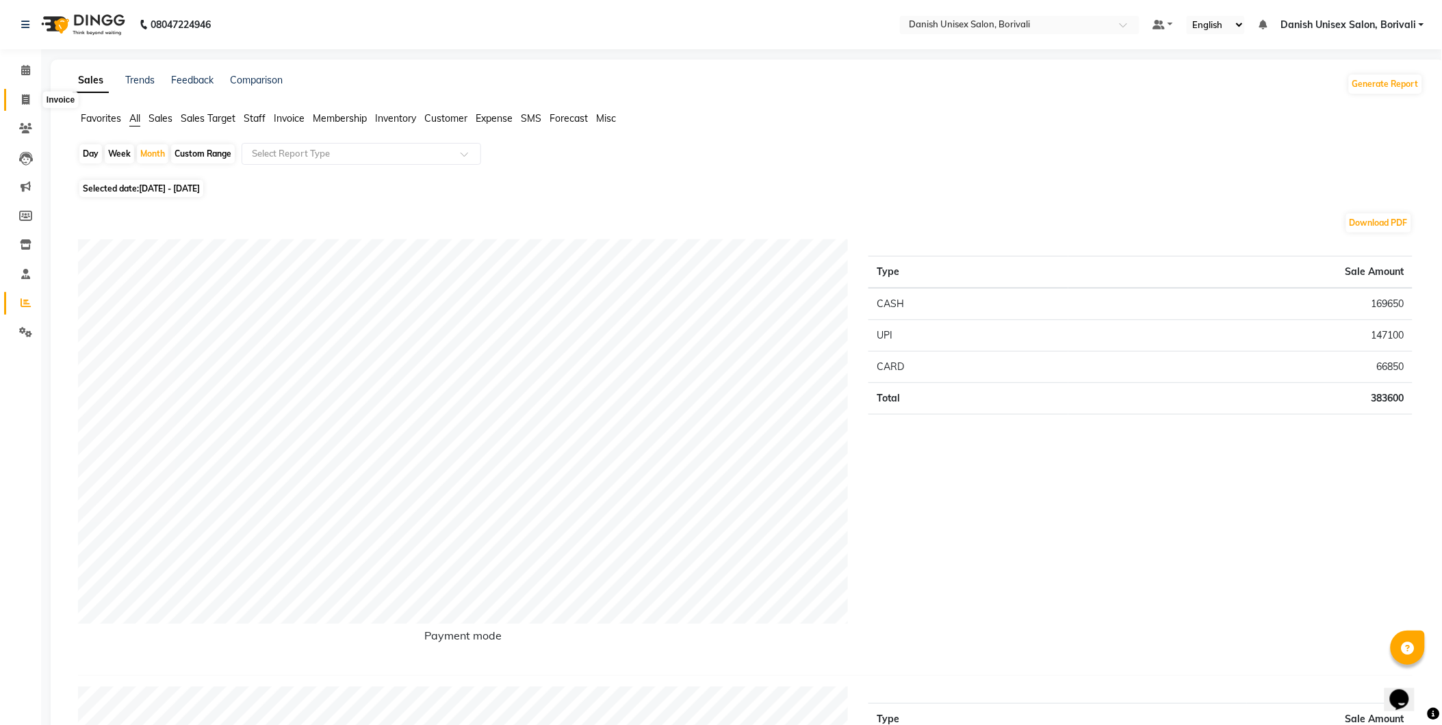
drag, startPoint x: 22, startPoint y: 101, endPoint x: 38, endPoint y: 107, distance: 17.2
click at [23, 101] on icon at bounding box center [26, 99] width 8 height 10
select select "service"
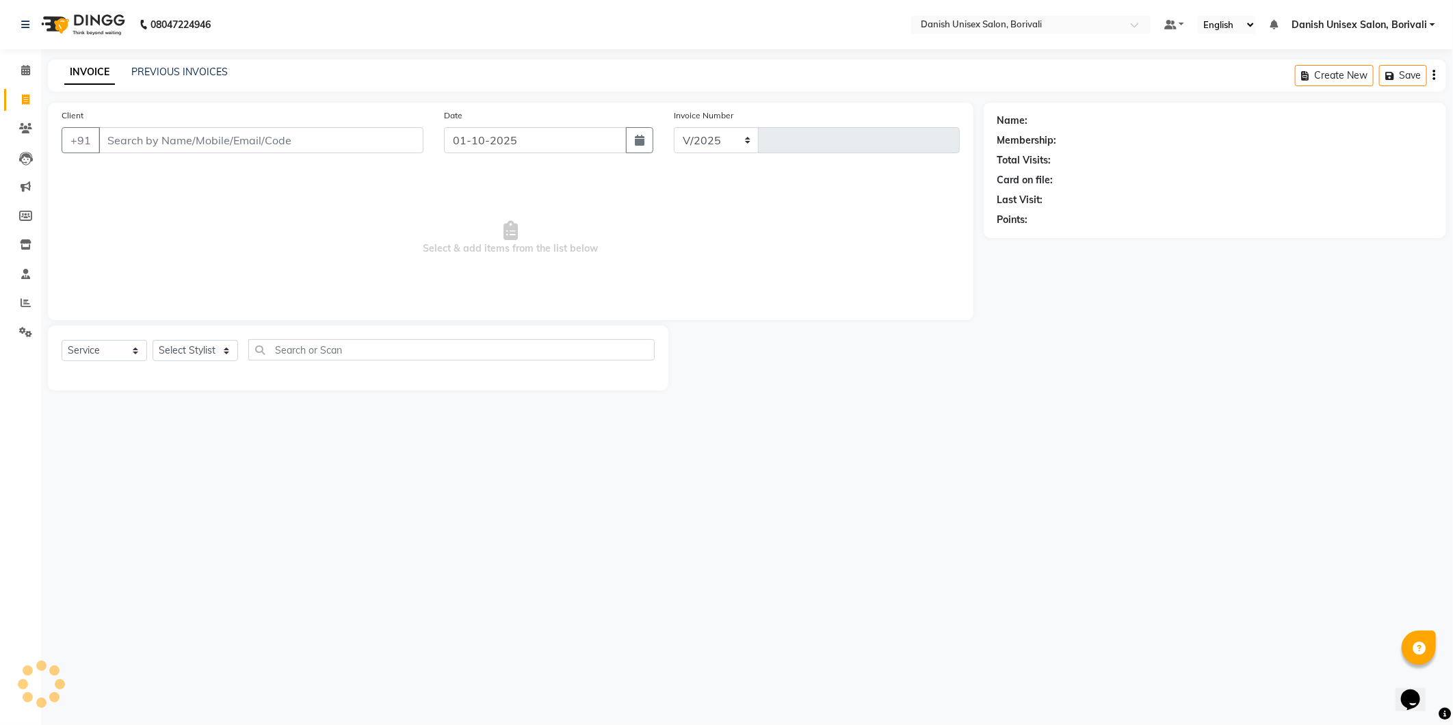
select select "7068"
type input "2704"
drag, startPoint x: 170, startPoint y: 142, endPoint x: 185, endPoint y: 144, distance: 15.1
click at [185, 144] on input "Client" at bounding box center [261, 140] width 325 height 26
